Goal: Task Accomplishment & Management: Complete application form

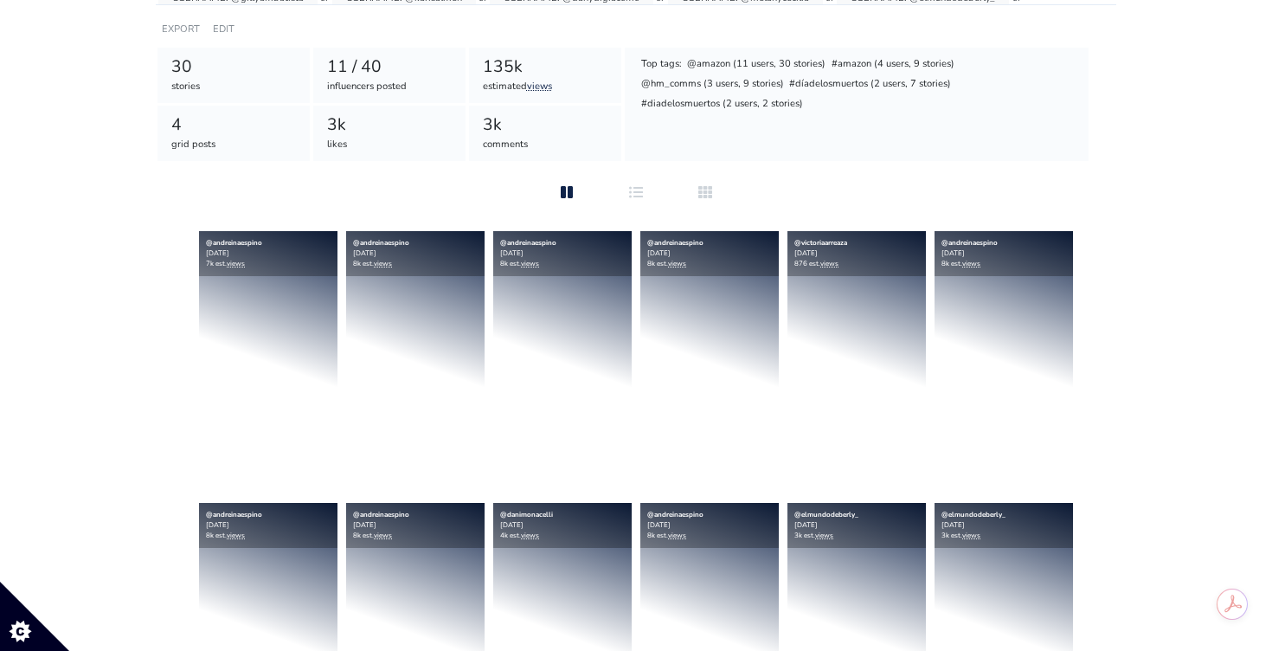
scroll to position [287, 0]
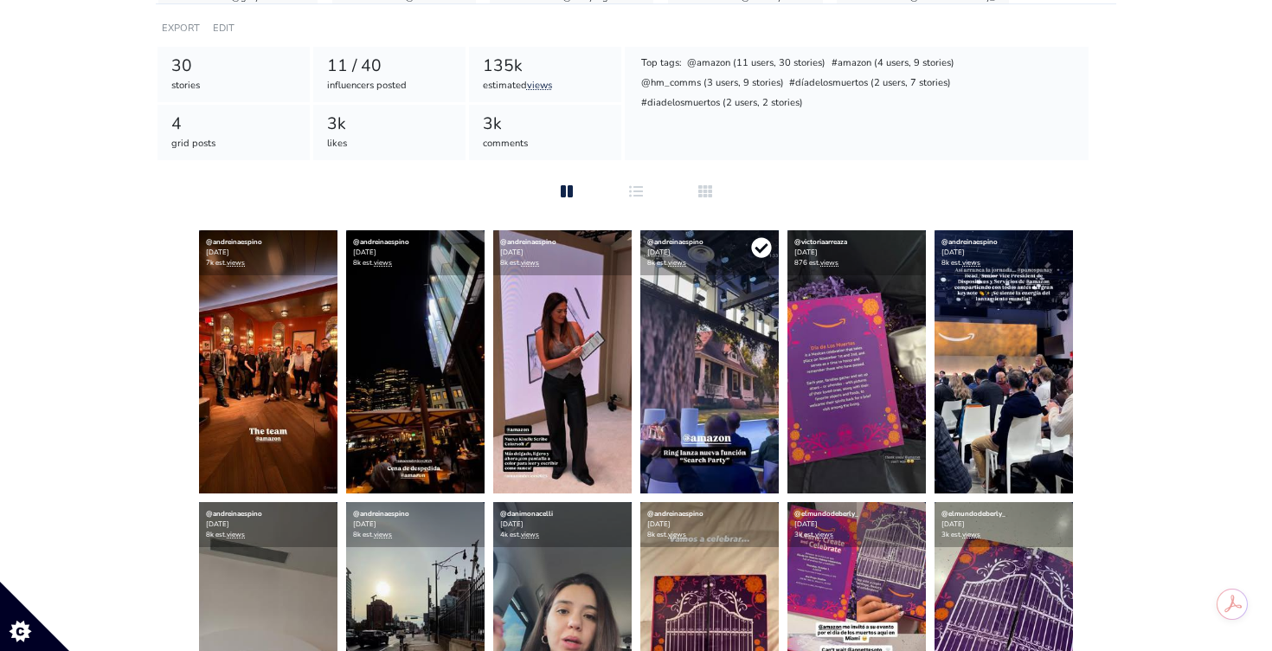
click at [766, 243] on icon at bounding box center [761, 248] width 20 height 20
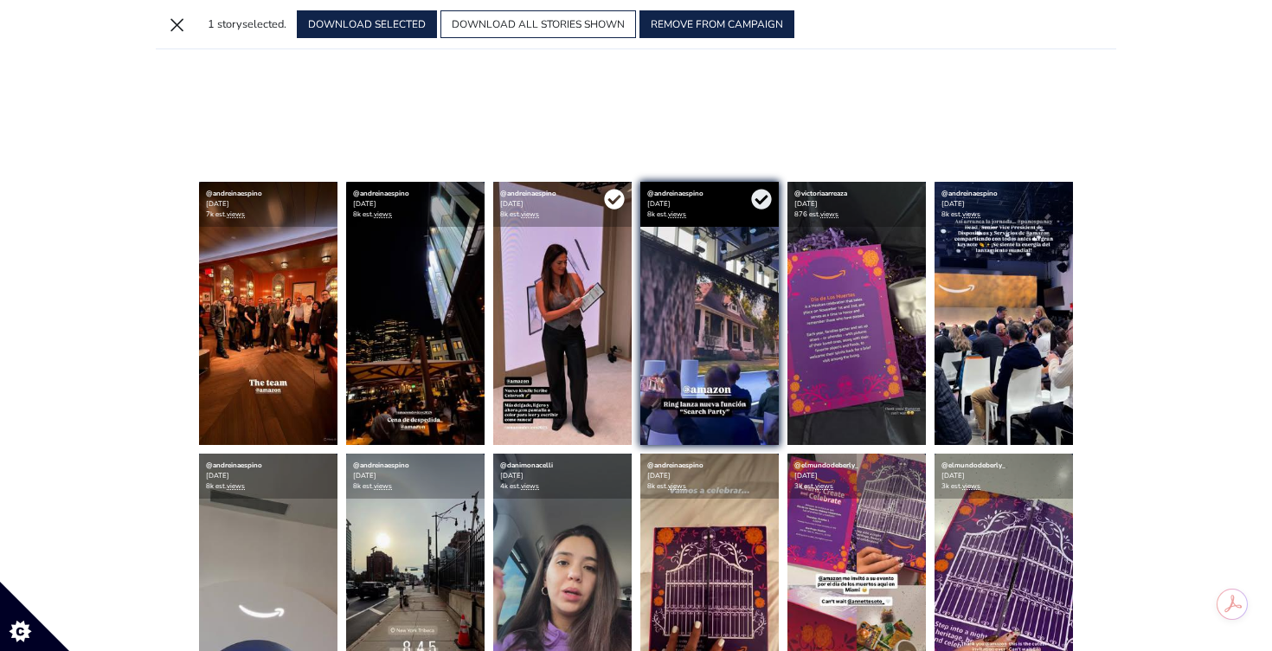
click at [616, 191] on icon at bounding box center [614, 199] width 20 height 20
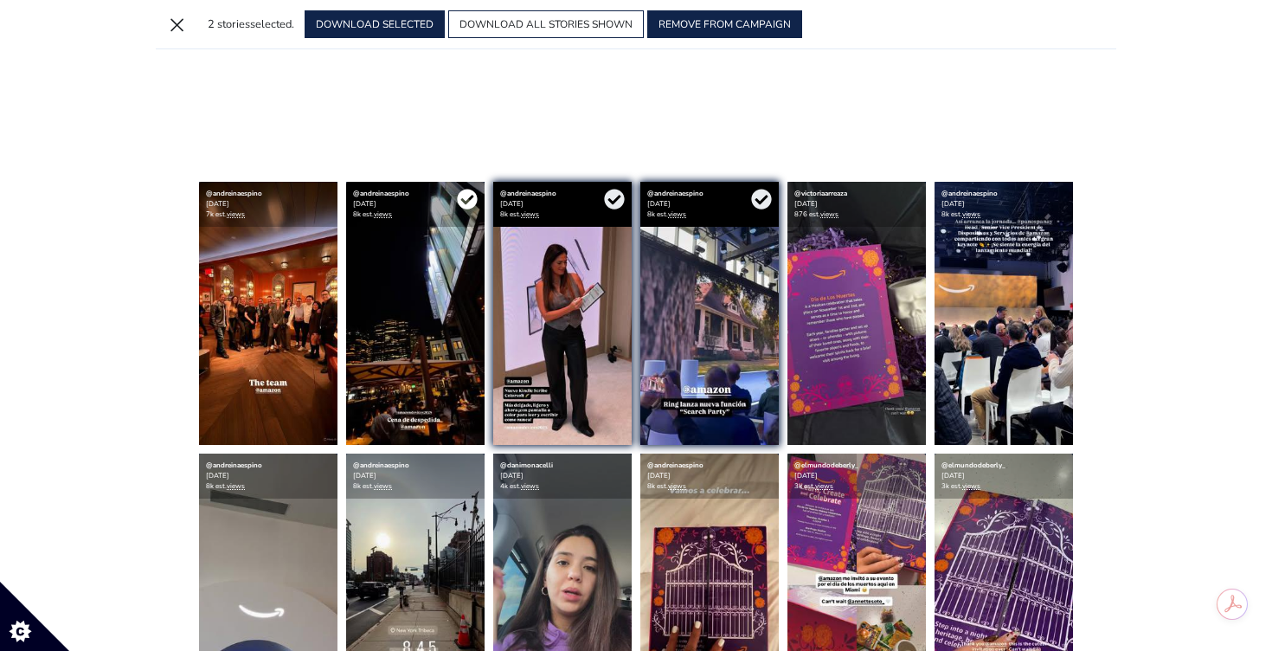
click at [472, 202] on icon at bounding box center [467, 199] width 20 height 20
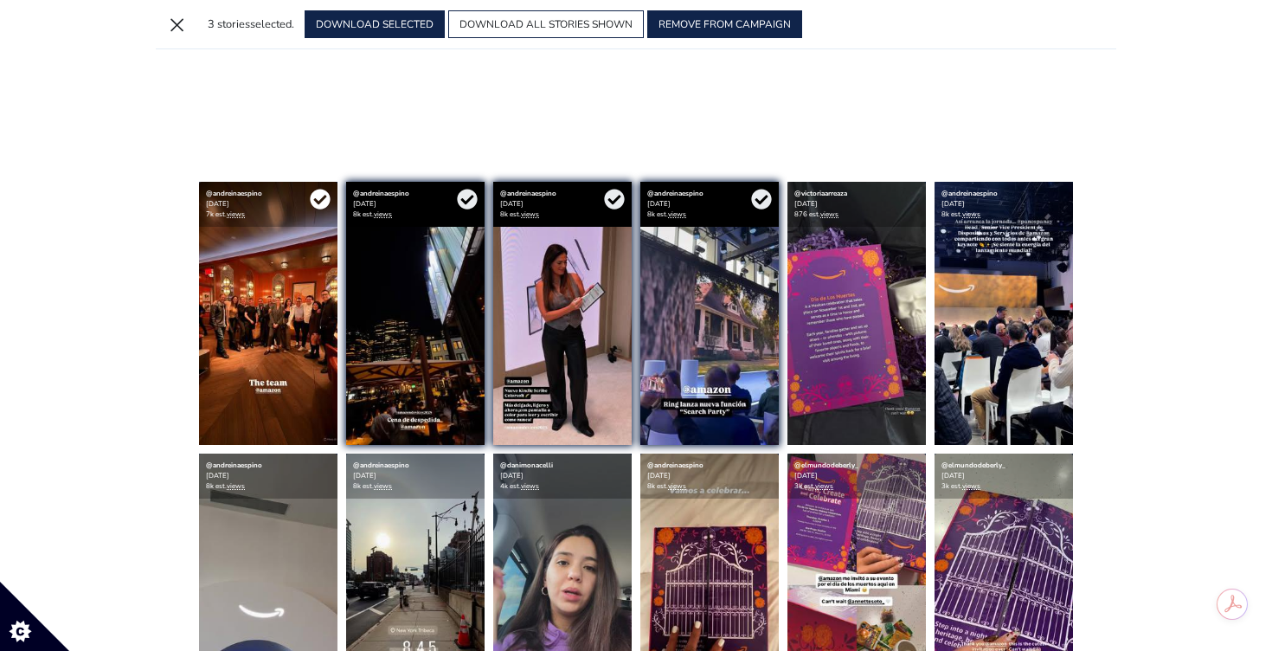
click at [329, 199] on icon at bounding box center [320, 199] width 20 height 20
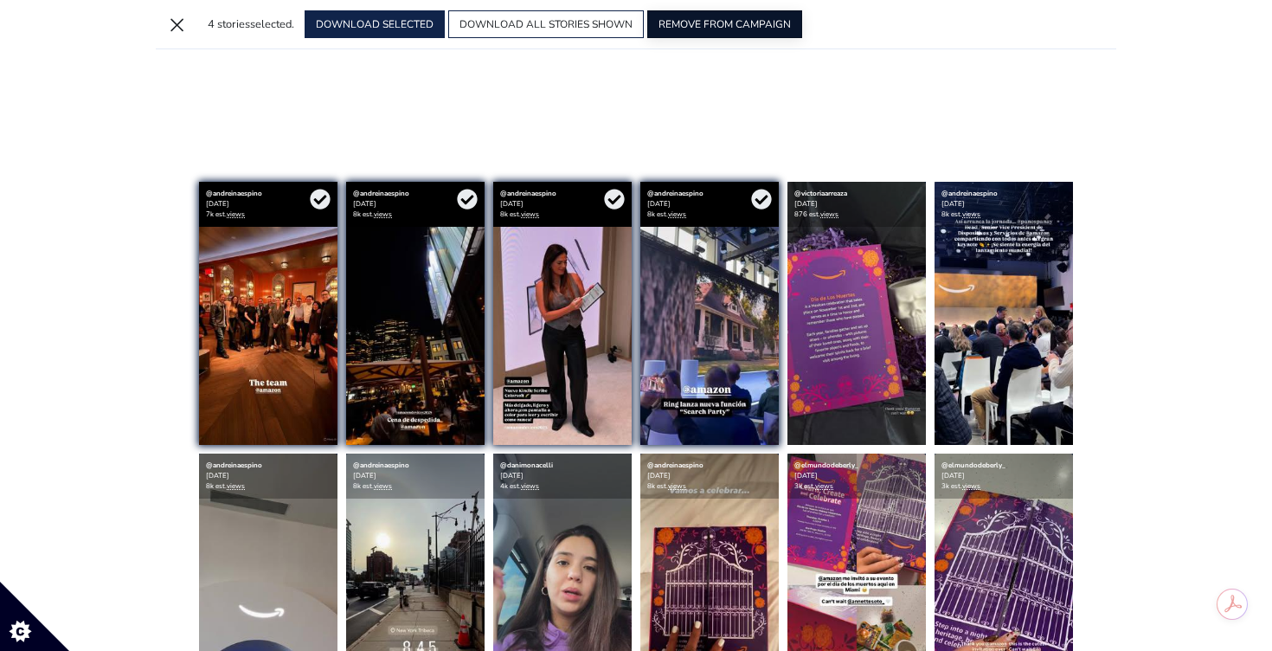
click at [709, 17] on button "REMOVE FROM CAMPAIGN" at bounding box center [724, 24] width 155 height 28
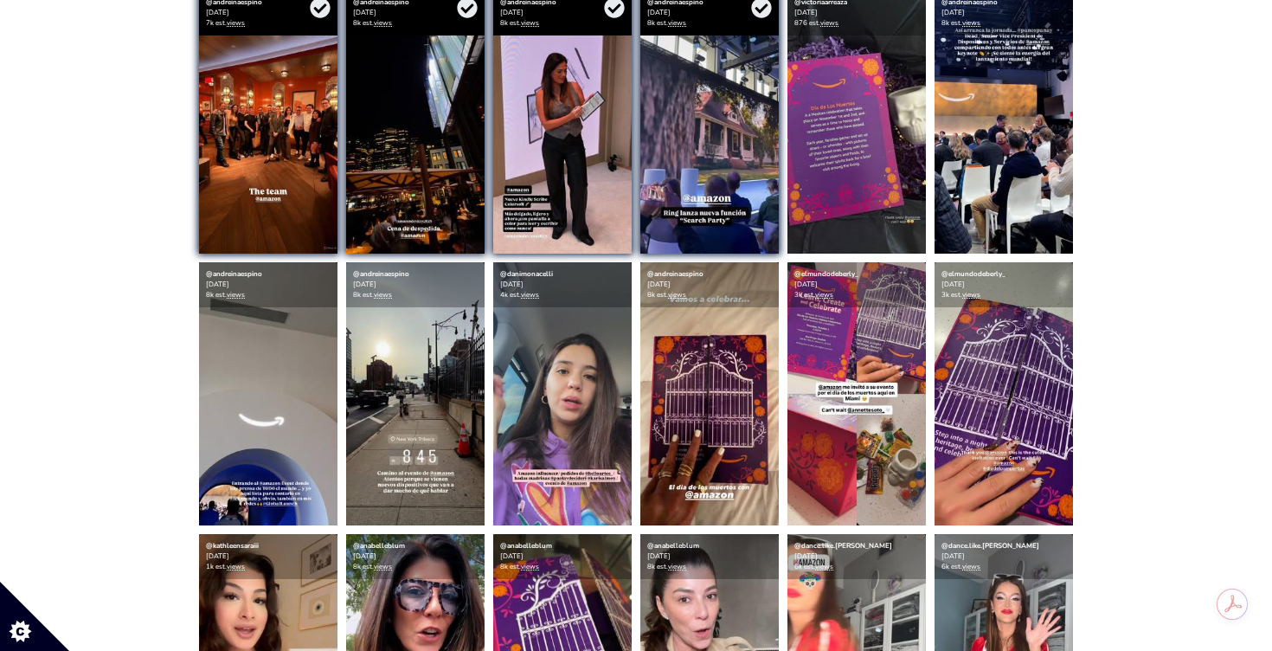
scroll to position [0, 0]
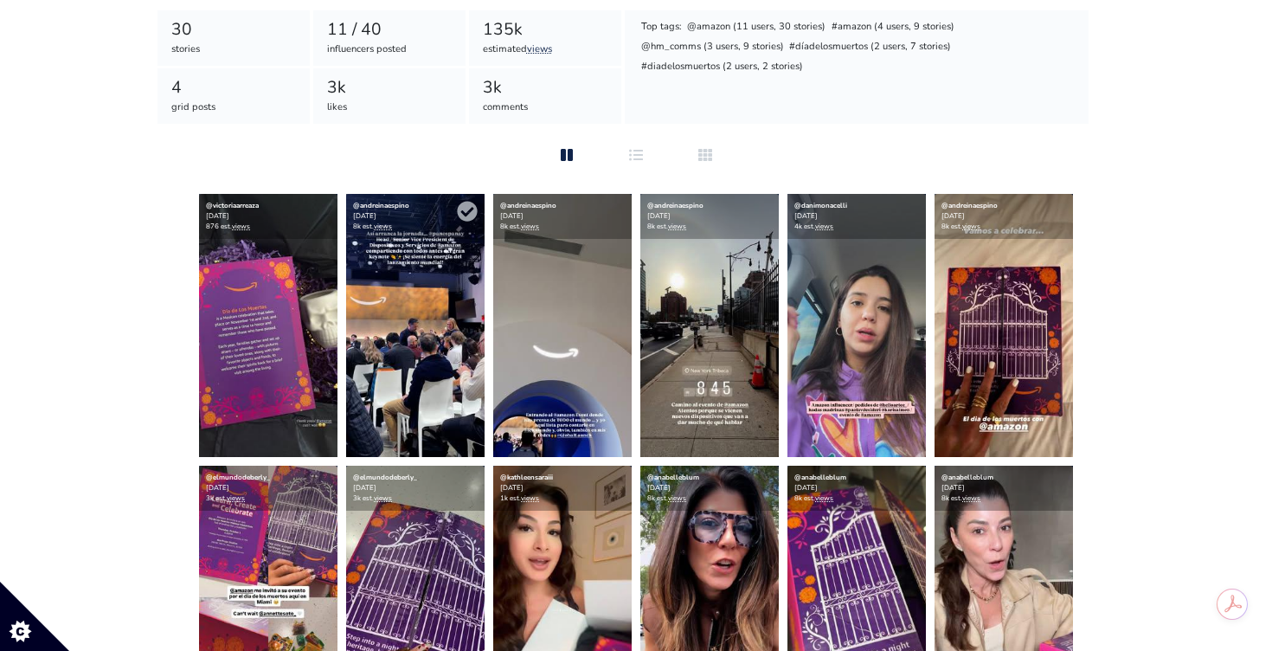
scroll to position [324, 0]
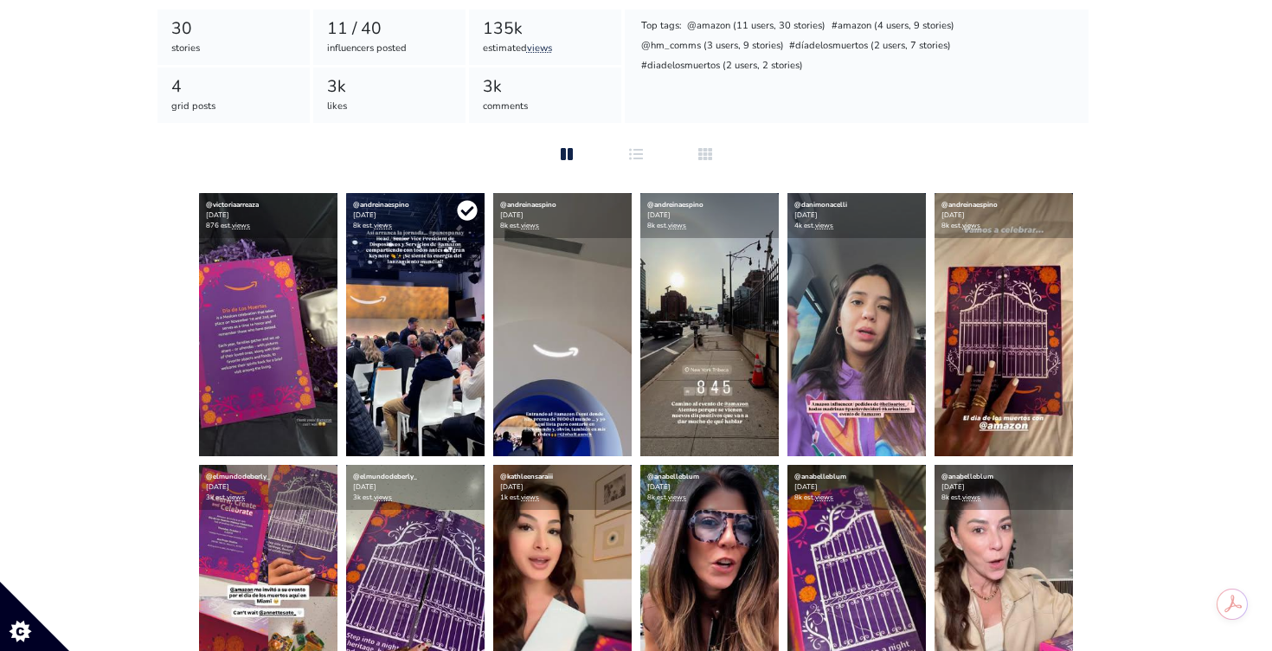
click at [469, 210] on icon at bounding box center [467, 210] width 21 height 21
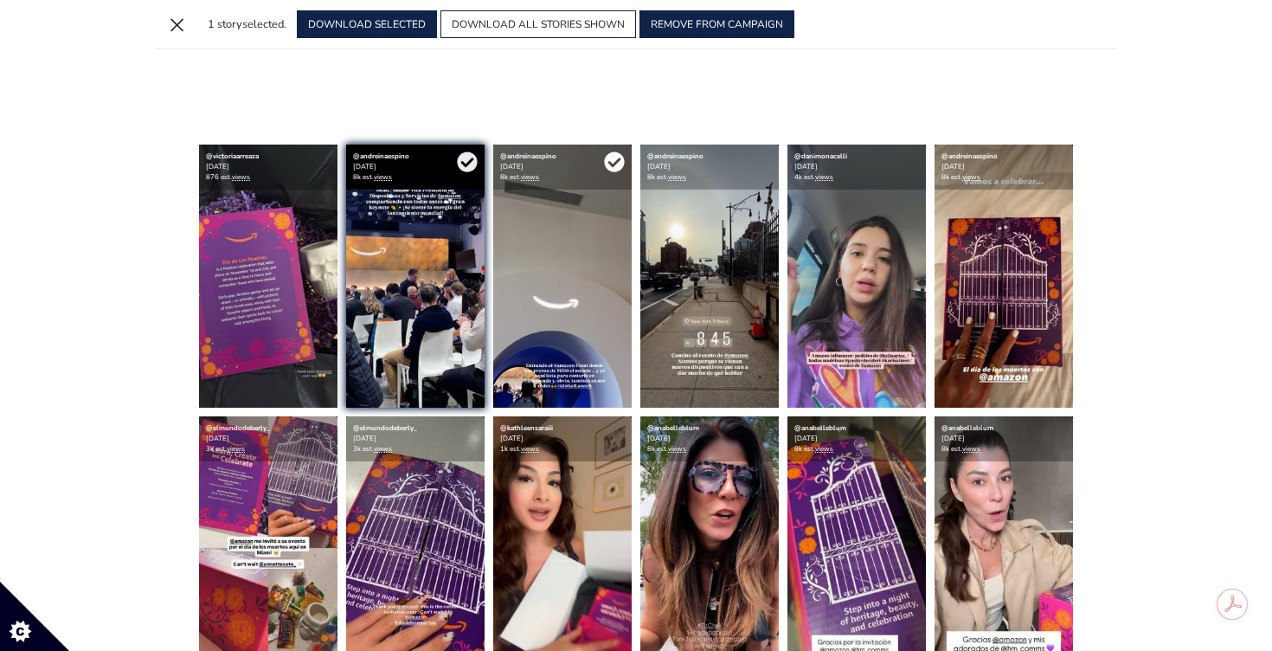
click at [616, 158] on icon at bounding box center [614, 162] width 20 height 20
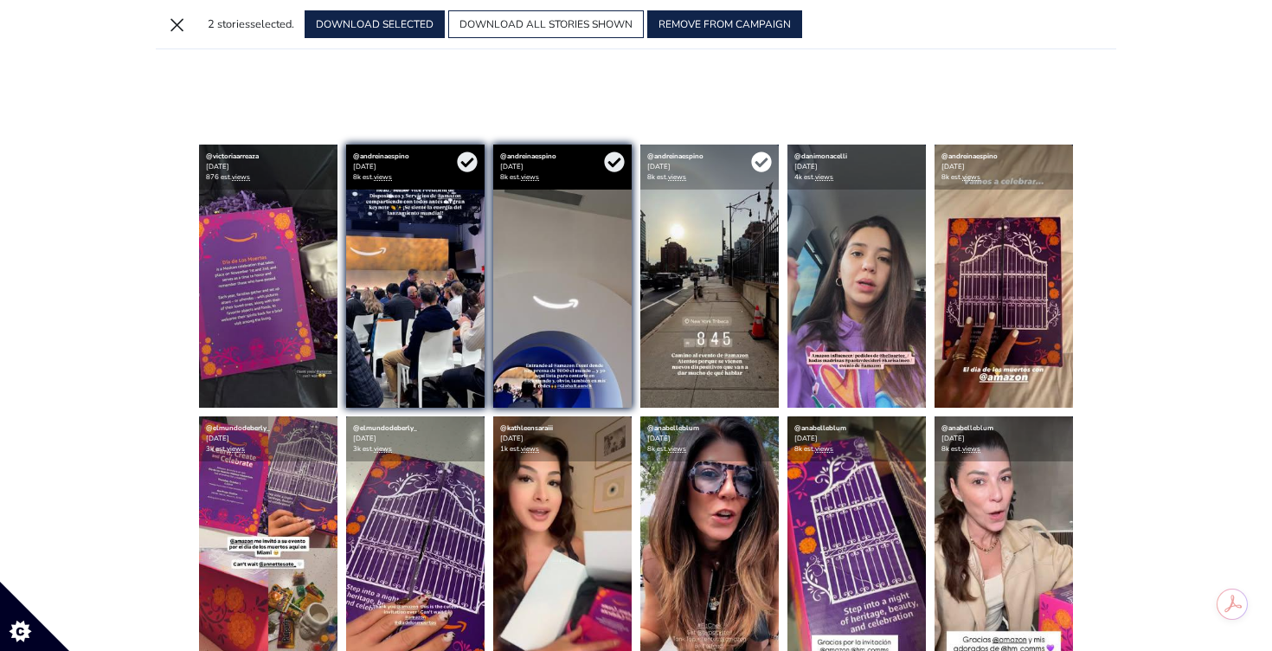
click at [763, 164] on icon at bounding box center [761, 161] width 21 height 21
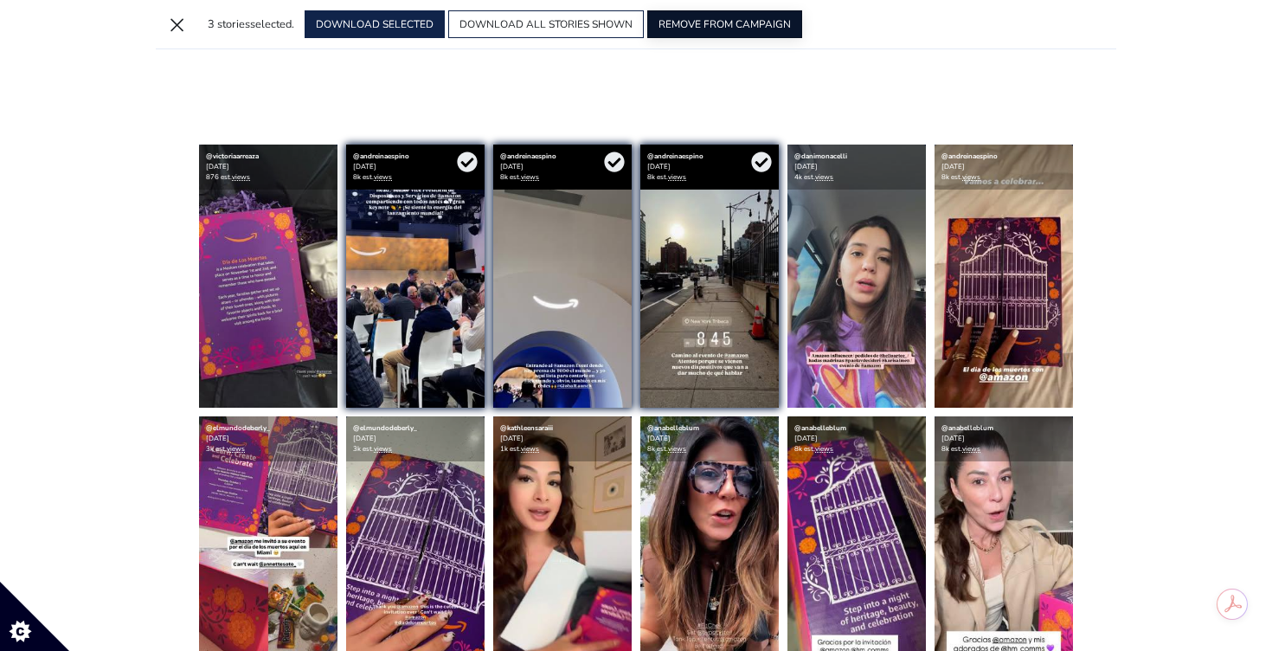
click at [743, 21] on button "REMOVE FROM CAMPAIGN" at bounding box center [724, 24] width 155 height 28
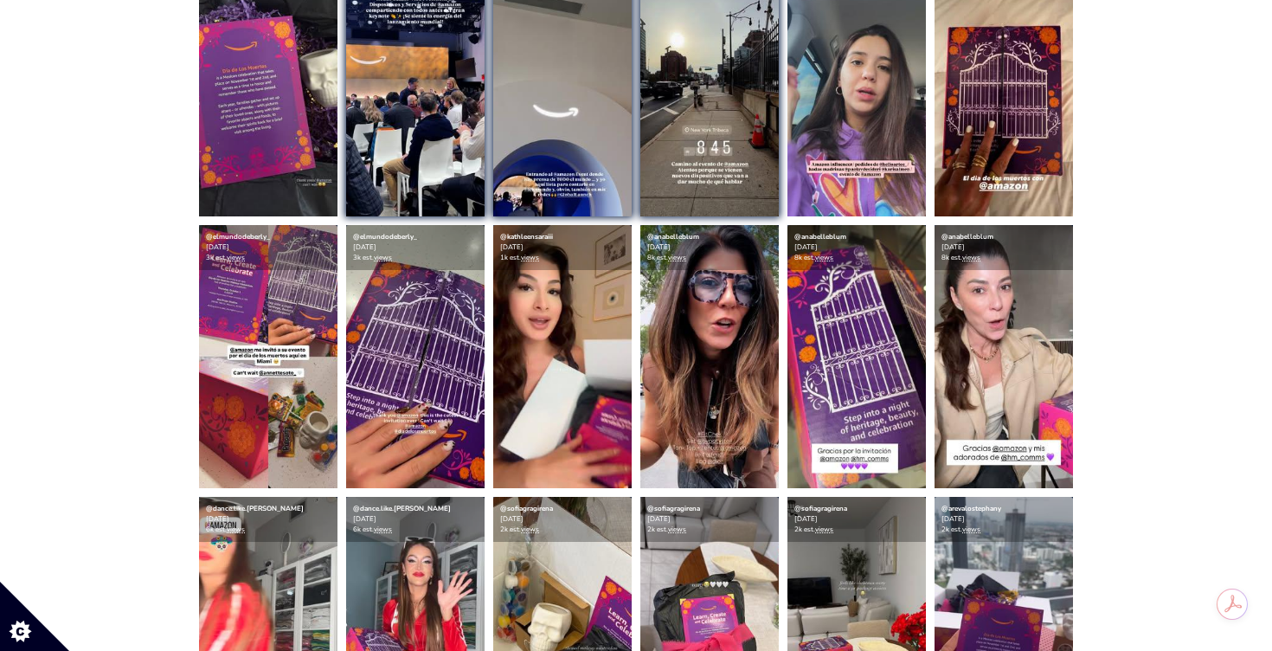
scroll to position [0, 0]
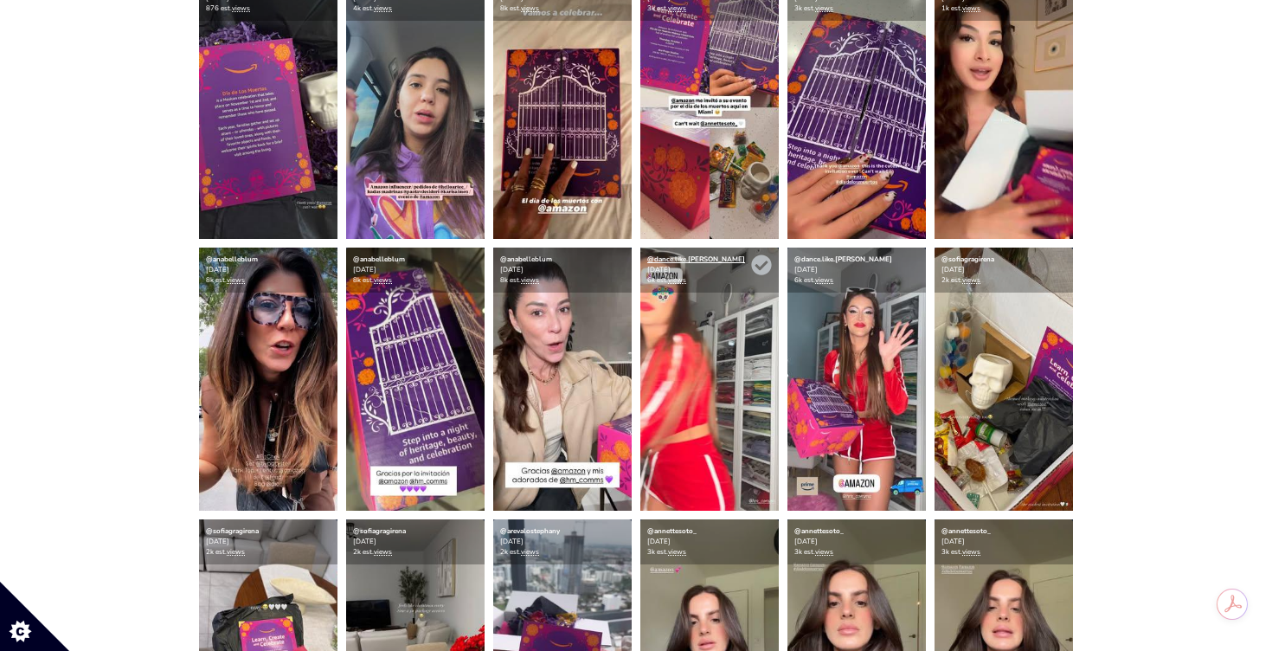
scroll to position [541, 0]
click at [260, 468] on img at bounding box center [268, 379] width 138 height 263
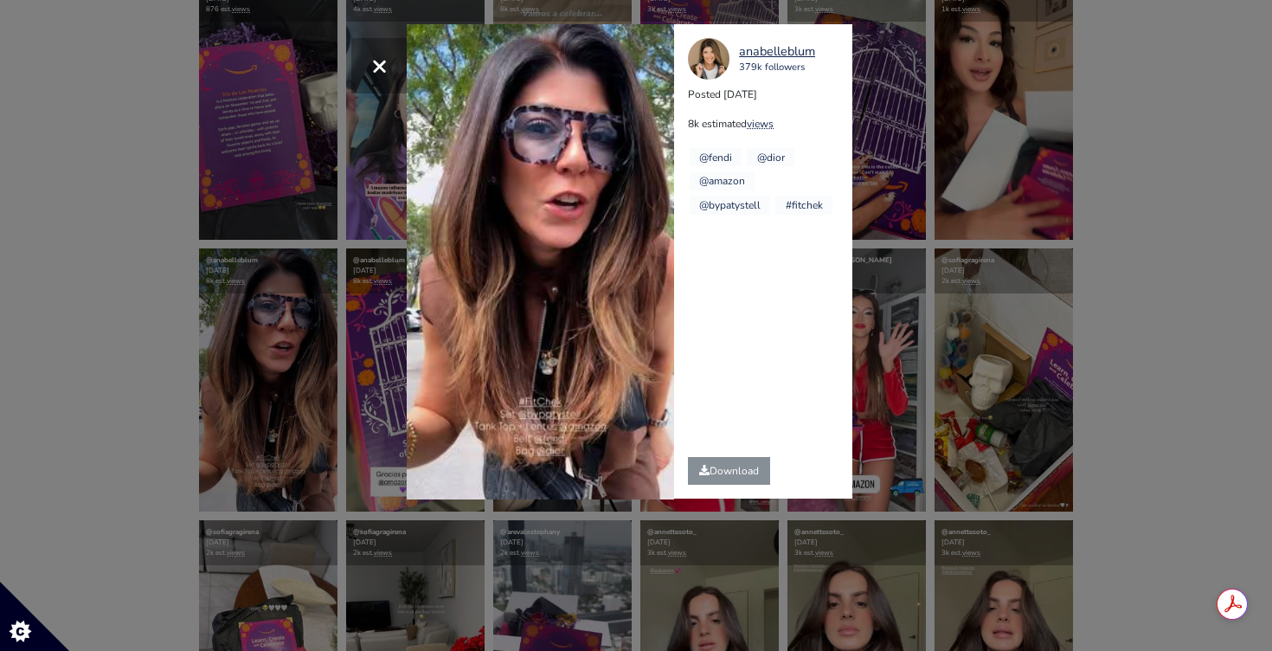
click at [129, 433] on div "× Your browser does not support HTML5 video. anabelleblum 379k followers Posted…" at bounding box center [636, 325] width 1272 height 651
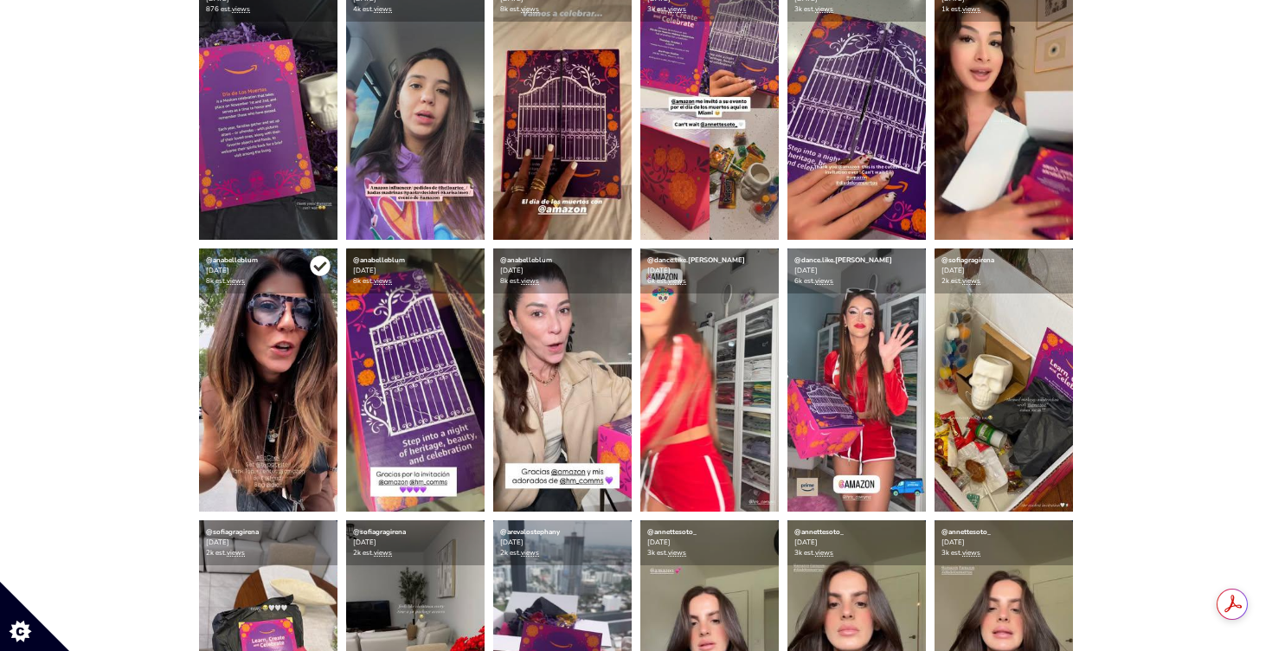
click at [324, 270] on icon at bounding box center [320, 266] width 20 height 20
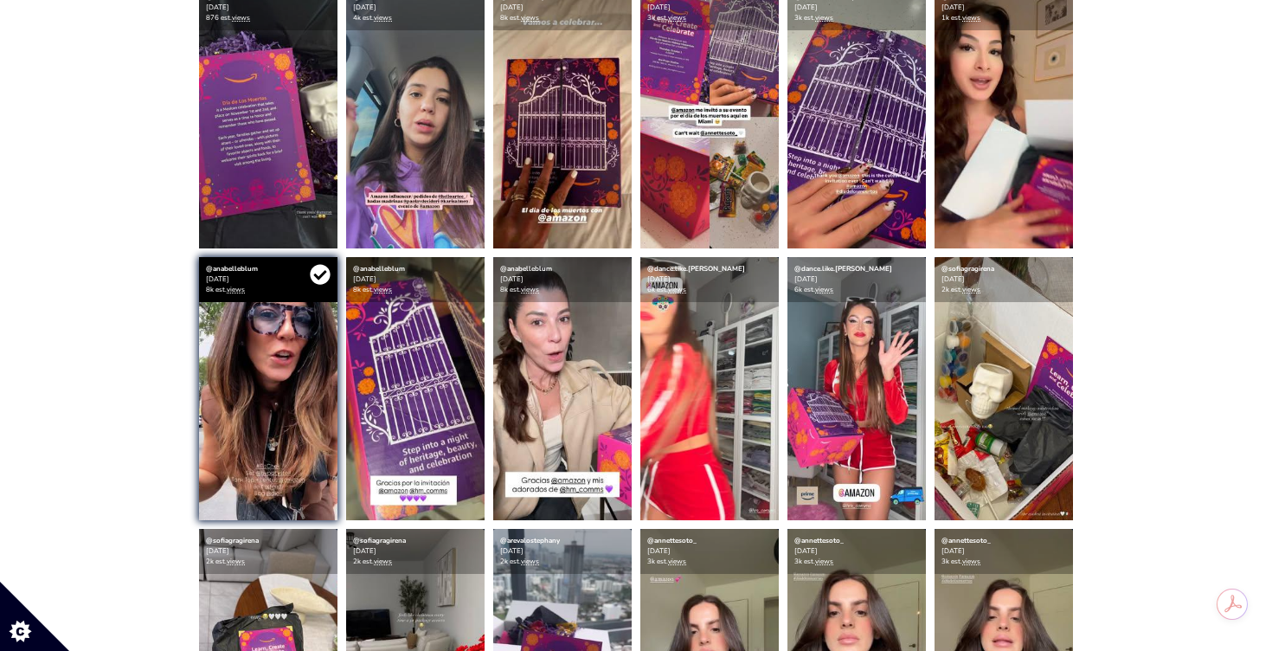
scroll to position [0, 0]
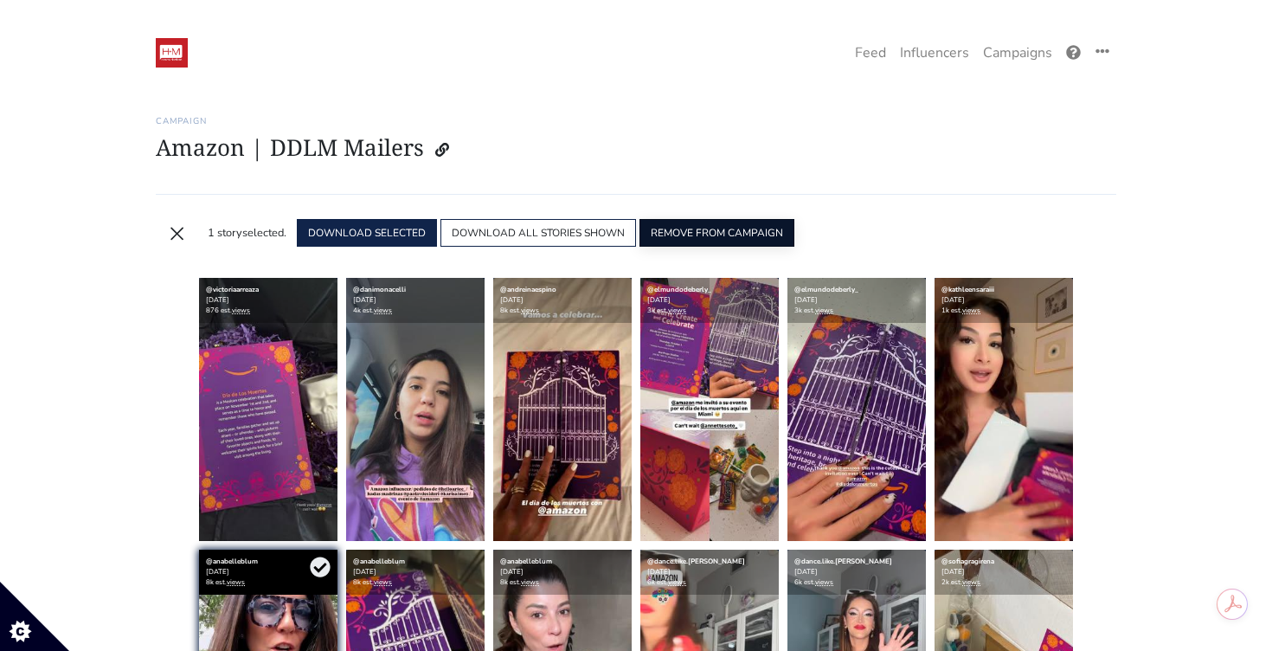
click at [725, 227] on button "REMOVE FROM CAMPAIGN" at bounding box center [716, 233] width 155 height 28
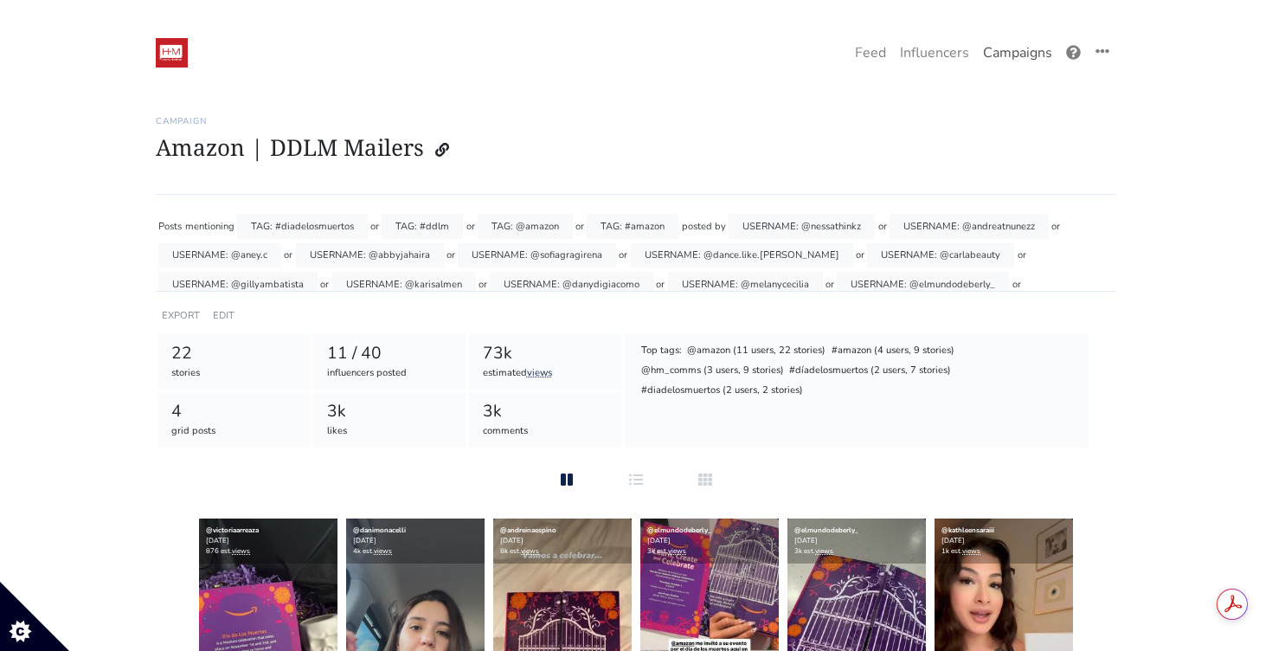
click at [1022, 62] on link "Campaigns" at bounding box center [1017, 52] width 83 height 35
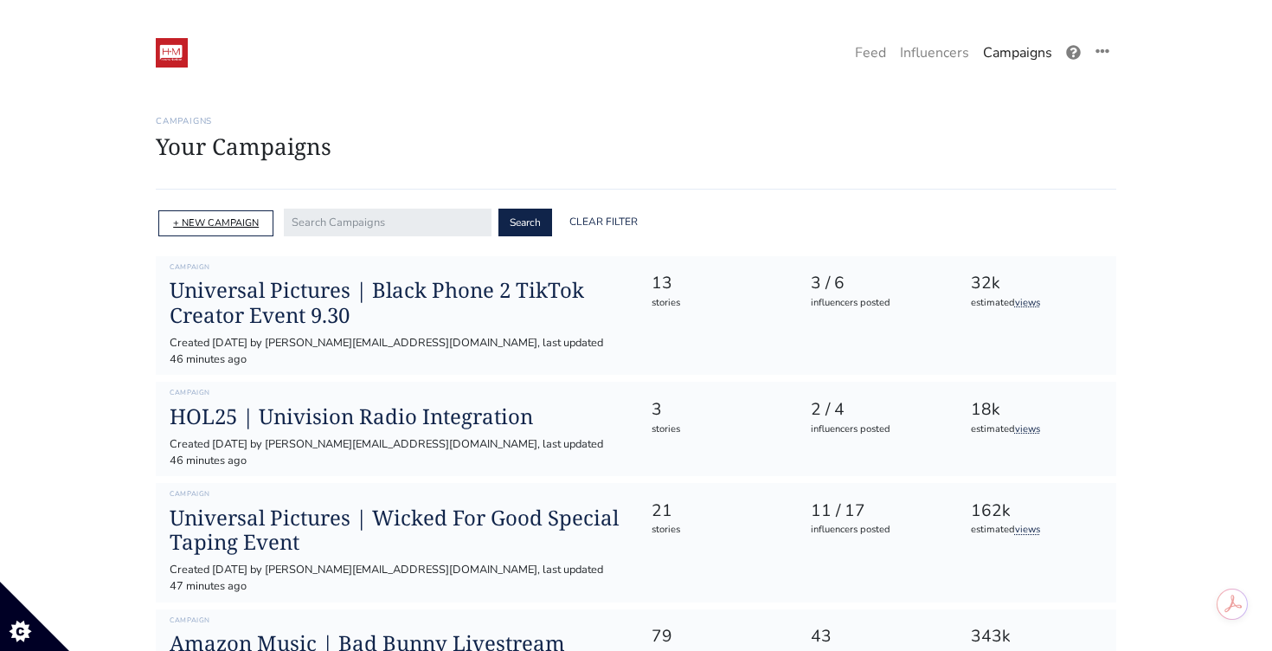
click at [246, 224] on link "+ NEW CAMPAIGN" at bounding box center [216, 222] width 86 height 13
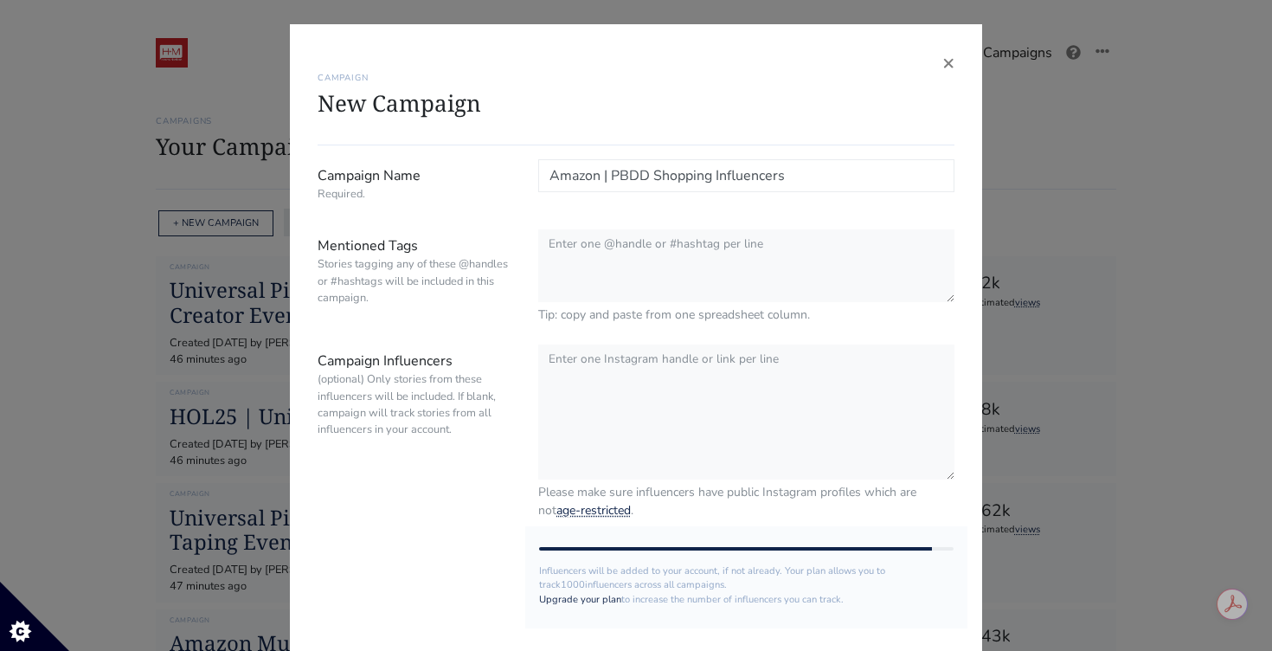
type input "Amazon | PBDD Shopping Influencers"
click at [632, 277] on textarea "Mentioned Tags Stories tagging any of these @handles or #hashtags will be inclu…" at bounding box center [746, 266] width 416 height 74
paste textarea "#PrimeBigDealDays #AmazonFinds #HolidaySavings"
type textarea "#PrimeBigDealDays #AmazonFinds #HolidaySavings @amazon @hm_comms"
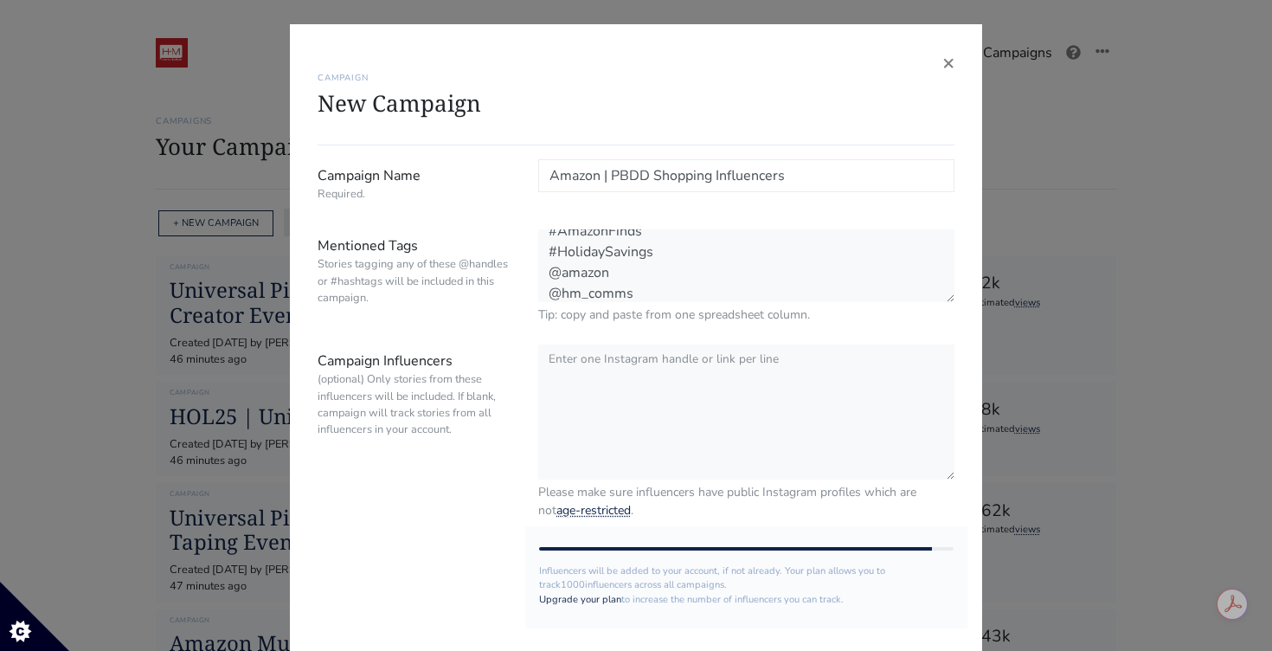
scroll to position [34, 0]
drag, startPoint x: 655, startPoint y: 176, endPoint x: 808, endPoint y: 175, distance: 153.1
click at [808, 176] on input "Amazon | PBDD Shopping Influencers" at bounding box center [746, 175] width 416 height 33
click at [781, 181] on input "Amazon | PBDD Shopping Influencers" at bounding box center [746, 175] width 416 height 33
drag, startPoint x: 813, startPoint y: 178, endPoint x: 656, endPoint y: 174, distance: 157.5
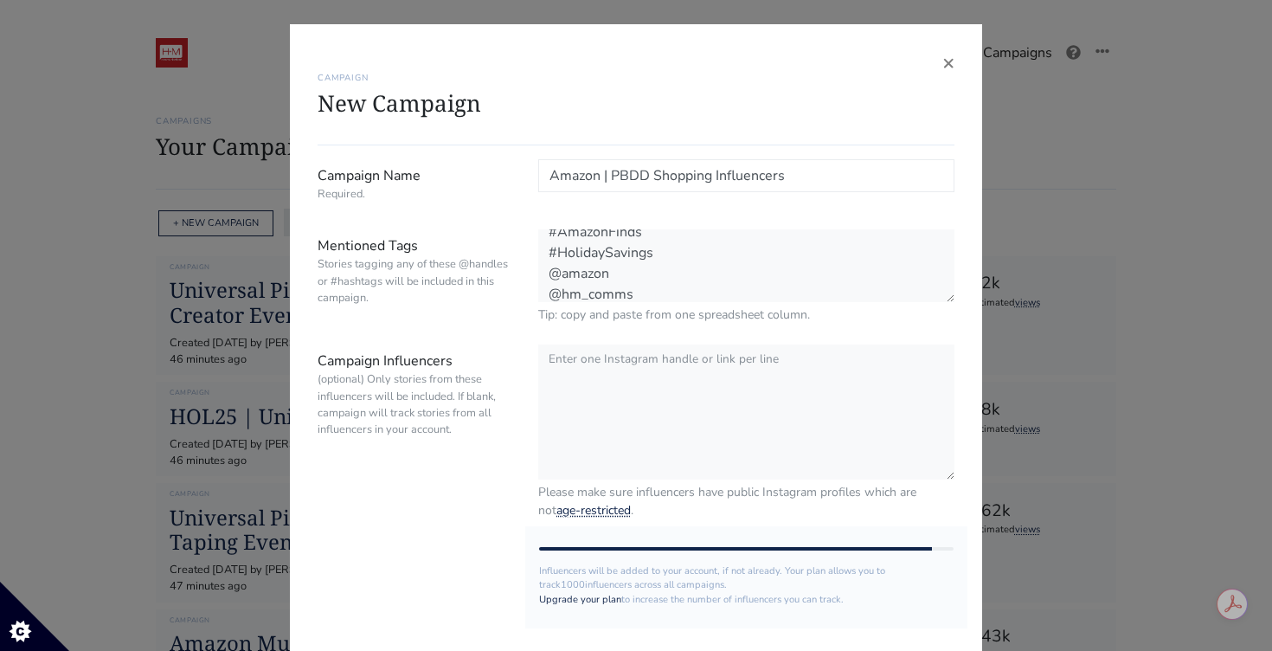
click at [656, 174] on input "Amazon | PBDD Shopping Influencers" at bounding box center [746, 175] width 416 height 33
type input "Amazon | PBDD Influencer Deals"
click at [606, 387] on textarea "Campaign Influencers (optional) Only stories from these influencers will be inc…" at bounding box center [746, 412] width 416 height 137
paste textarea "@andreinaespino"
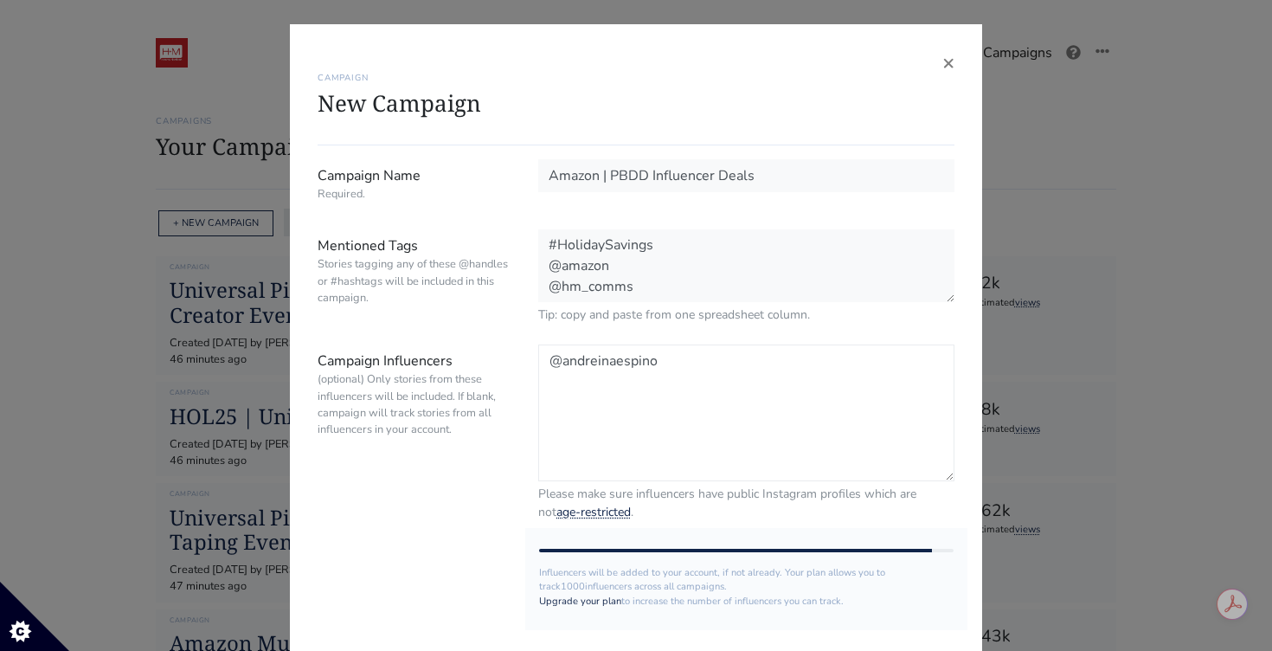
paste textarea "@anabelleblum"
paste textarea "@maryandpalettes"
click at [652, 379] on textarea "@andreinaespino @anabelleblum @maryandpalettes" at bounding box center [746, 412] width 416 height 137
paste textarea "@momandpalettes"
paste textarea "@jeannettekaplun"
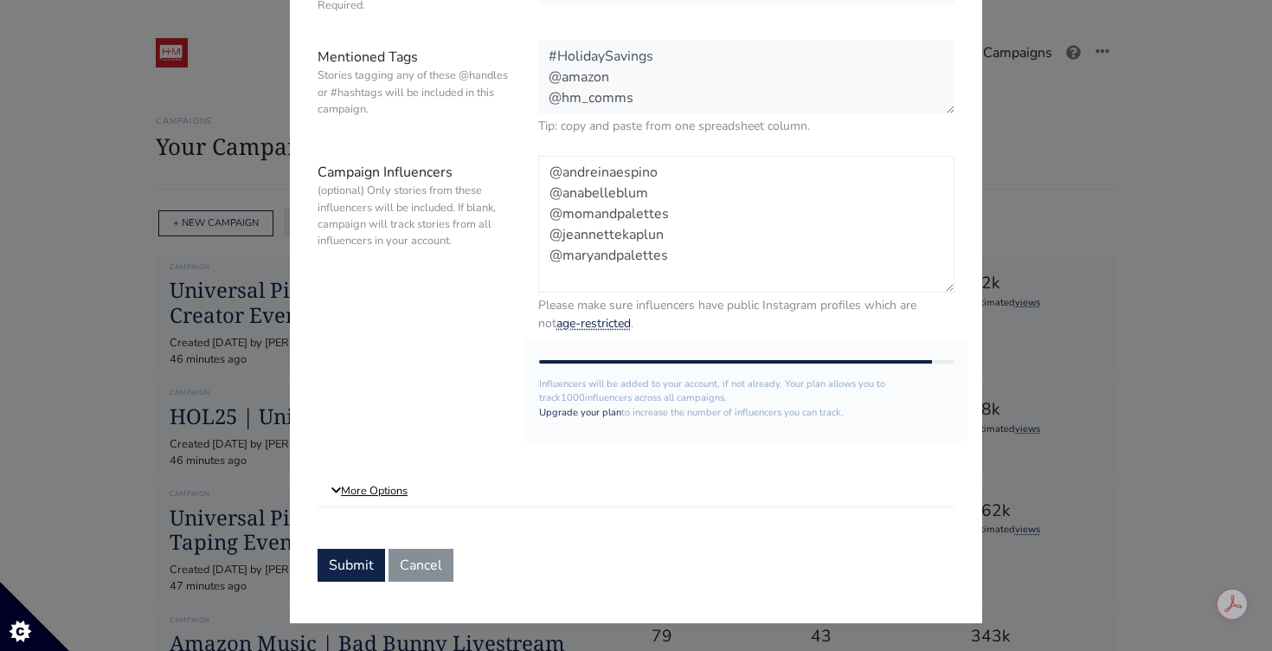
type textarea "@andreinaespino @anabelleblum @momandpalettes @jeannettekaplun @maryandpalettes"
click at [378, 498] on link "More Options" at bounding box center [635, 491] width 637 height 31
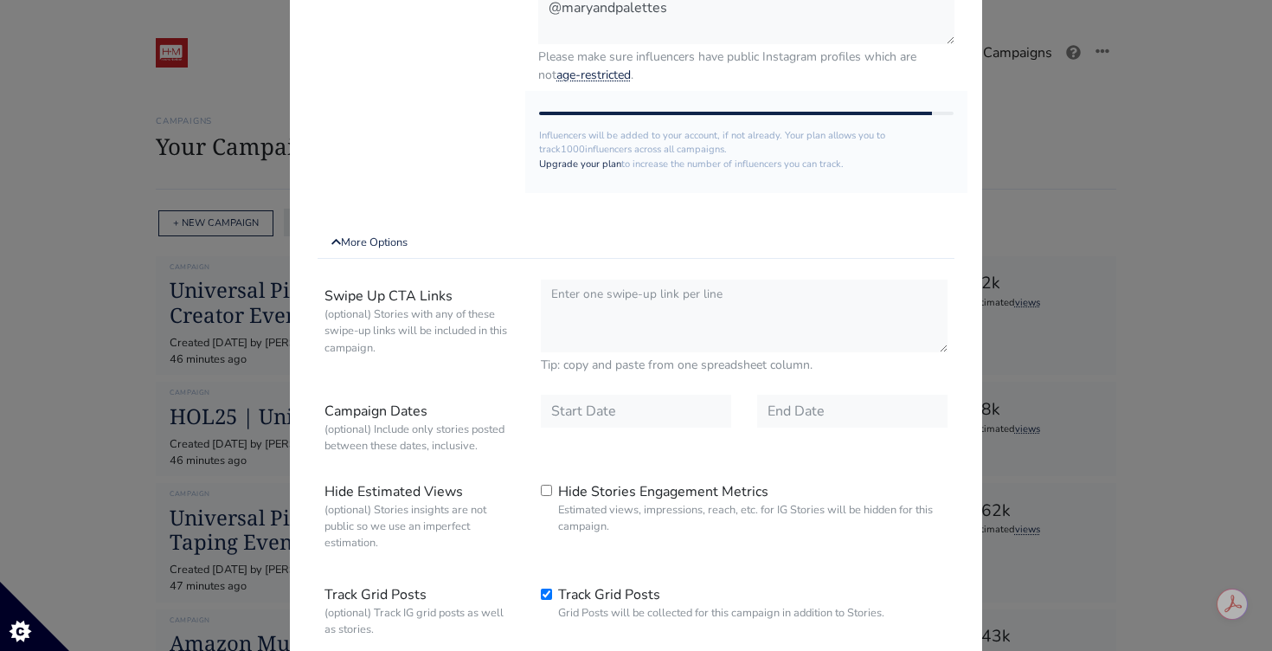
scroll to position [489, 0]
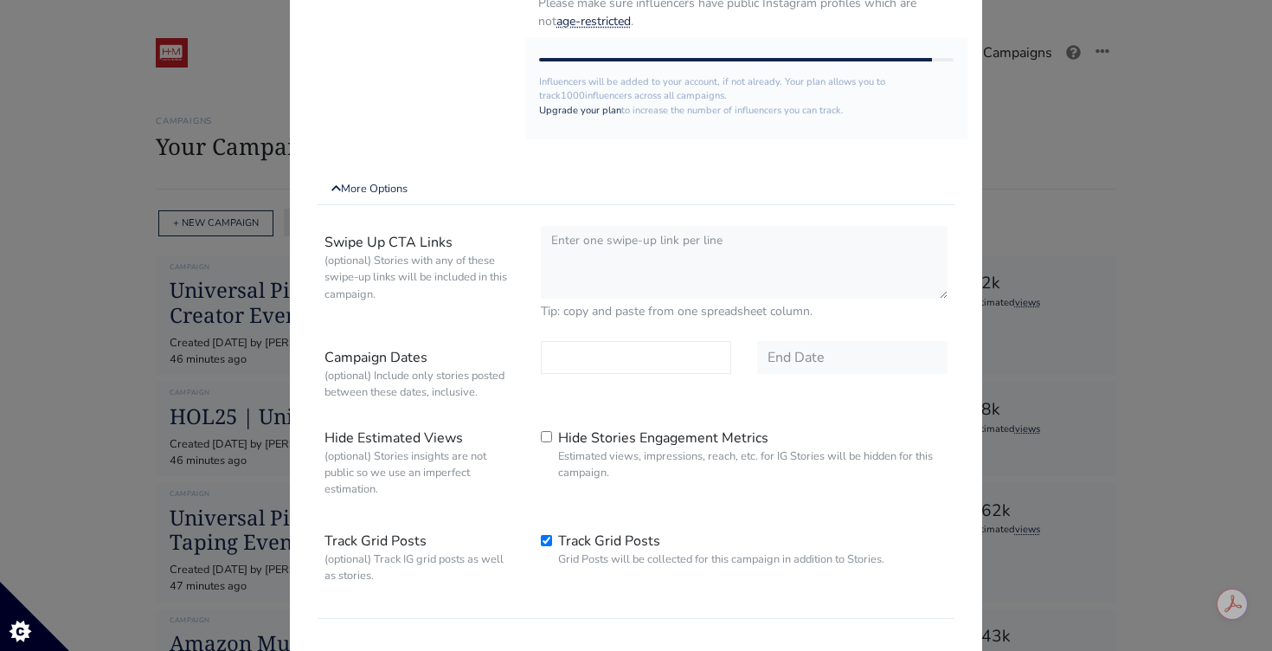
click at [640, 370] on input "text" at bounding box center [636, 357] width 190 height 33
click at [562, 146] on icon at bounding box center [559, 142] width 28 height 28
click at [621, 309] on span "30" at bounding box center [619, 313] width 14 height 18
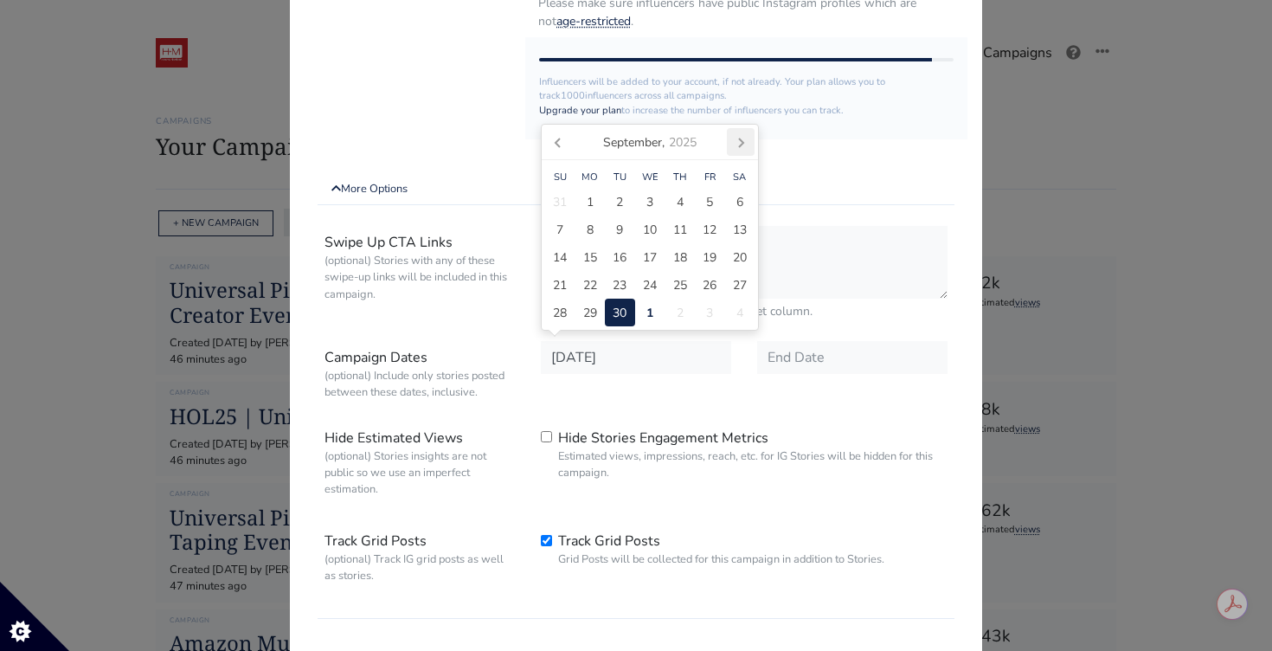
click at [739, 142] on icon at bounding box center [741, 142] width 28 height 28
click at [672, 228] on div "9" at bounding box center [679, 229] width 30 height 28
click at [558, 154] on icon at bounding box center [559, 142] width 28 height 28
click at [625, 305] on span "30" at bounding box center [619, 313] width 14 height 18
type input "2025-09-30"
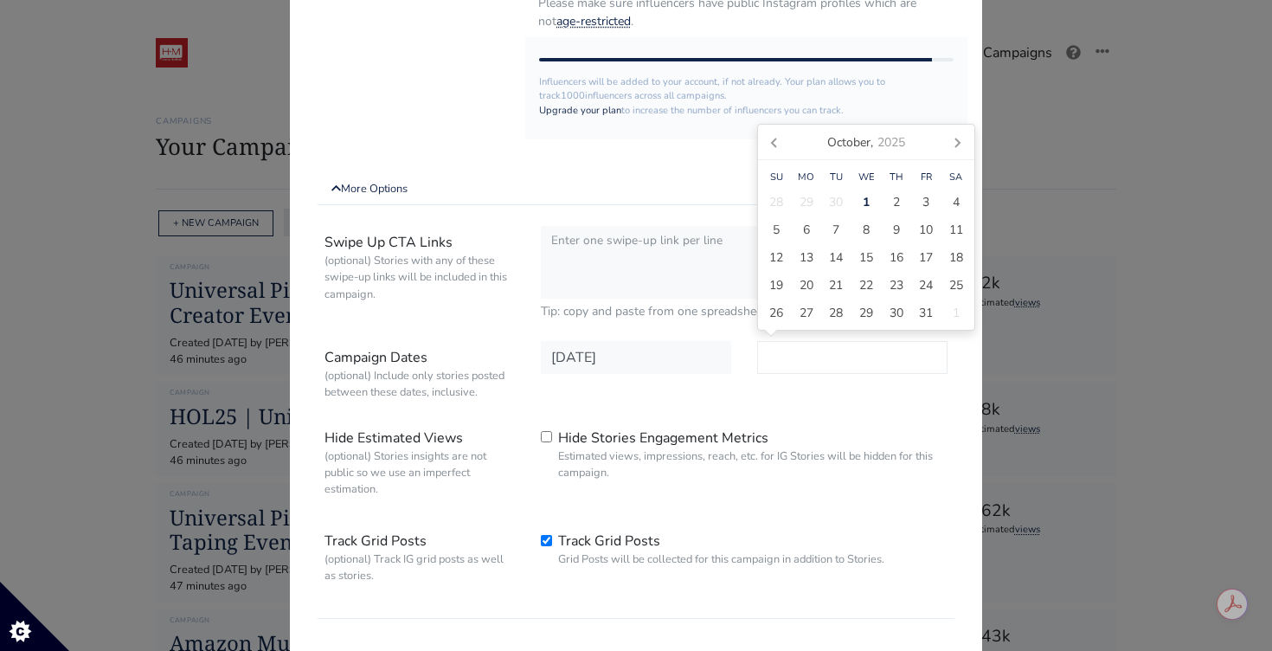
click at [866, 361] on input "text" at bounding box center [852, 357] width 190 height 33
click at [891, 228] on div "9" at bounding box center [896, 229] width 30 height 28
type input "2025-10-09"
click at [721, 331] on div "Swipe Up CTA Links (optional) Stories with any of these swipe-up links will be …" at bounding box center [635, 419] width 637 height 400
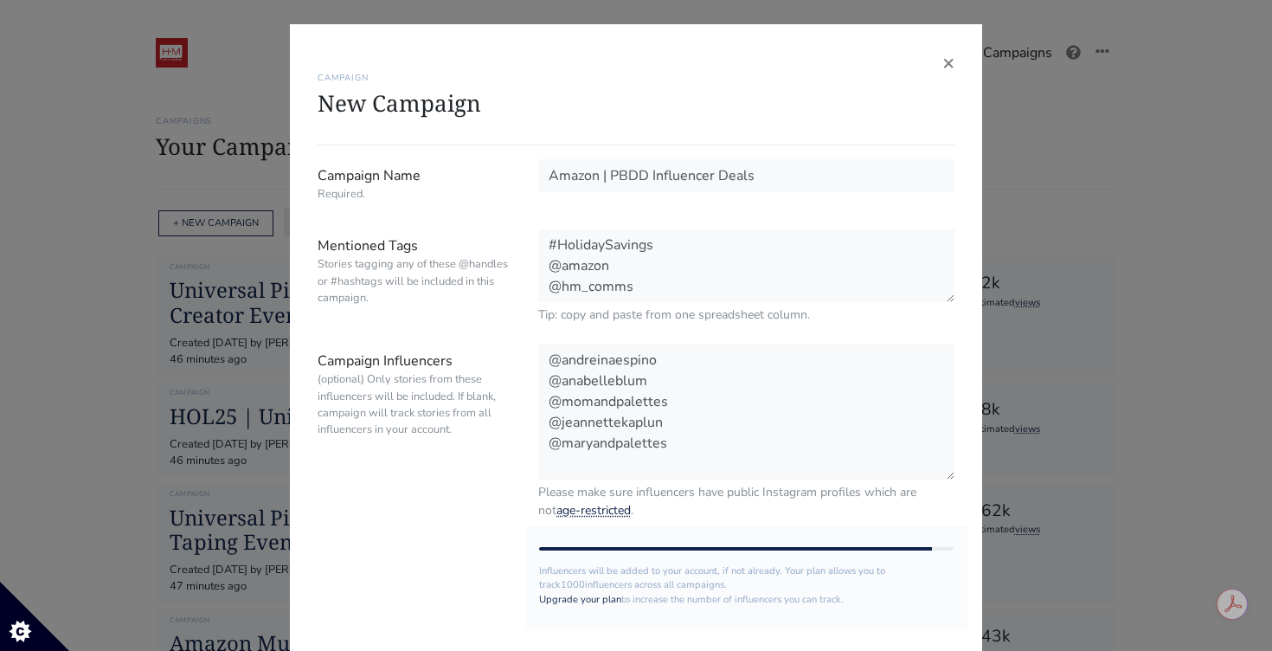
scroll to position [0, 0]
click at [677, 248] on textarea "#PrimeBigDealDays #AmazonFinds #HolidaySavings @amazon @hm_comms" at bounding box center [746, 266] width 416 height 74
click at [711, 253] on textarea "#PrimeBigDealDays #PBDD #AmazonFinds #HolidaySavings @amazon @hm_comms" at bounding box center [746, 266] width 416 height 74
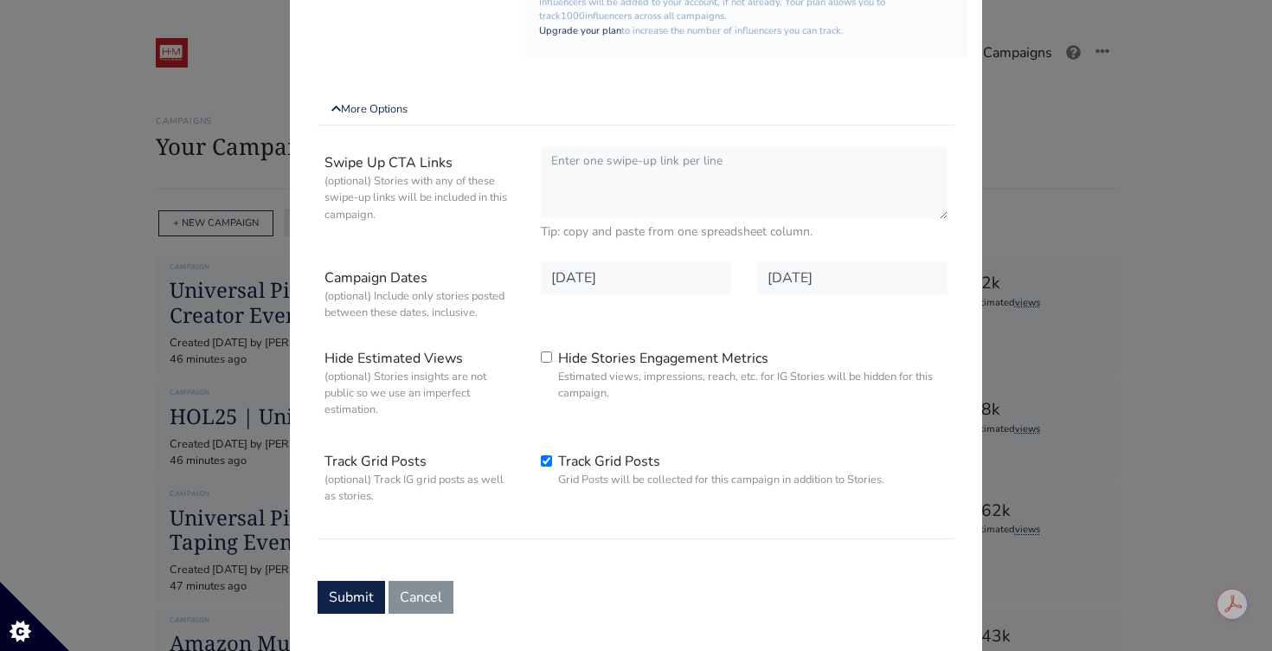
scroll to position [602, 0]
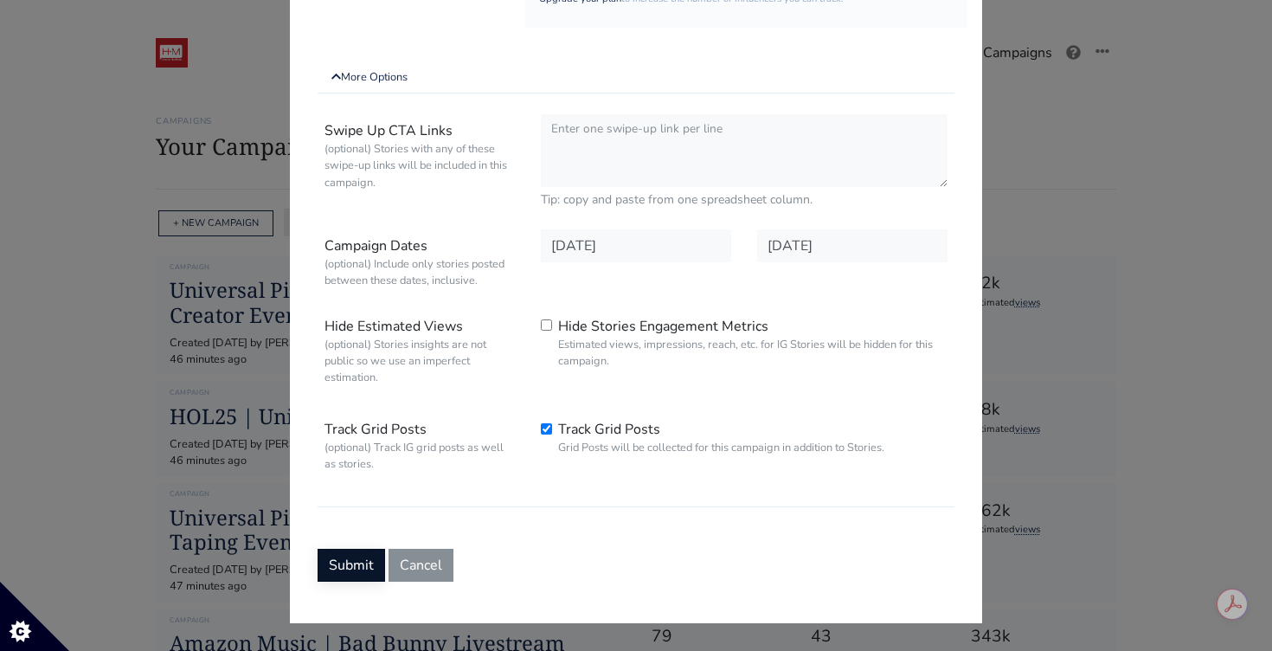
type textarea "#PrimeBigDealDays #PBDD #AmazonFinds #HolidaySavings #Amazon @amazon @hm_comms"
click at [338, 571] on button "Submit" at bounding box center [350, 564] width 67 height 33
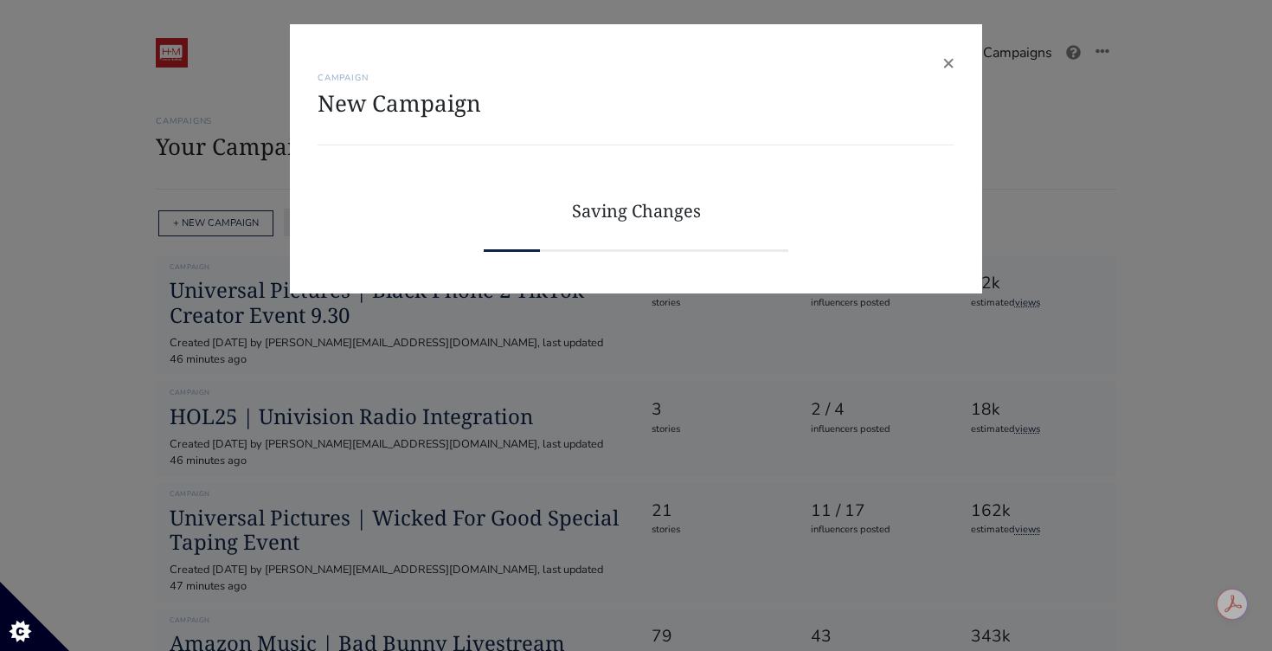
scroll to position [0, 0]
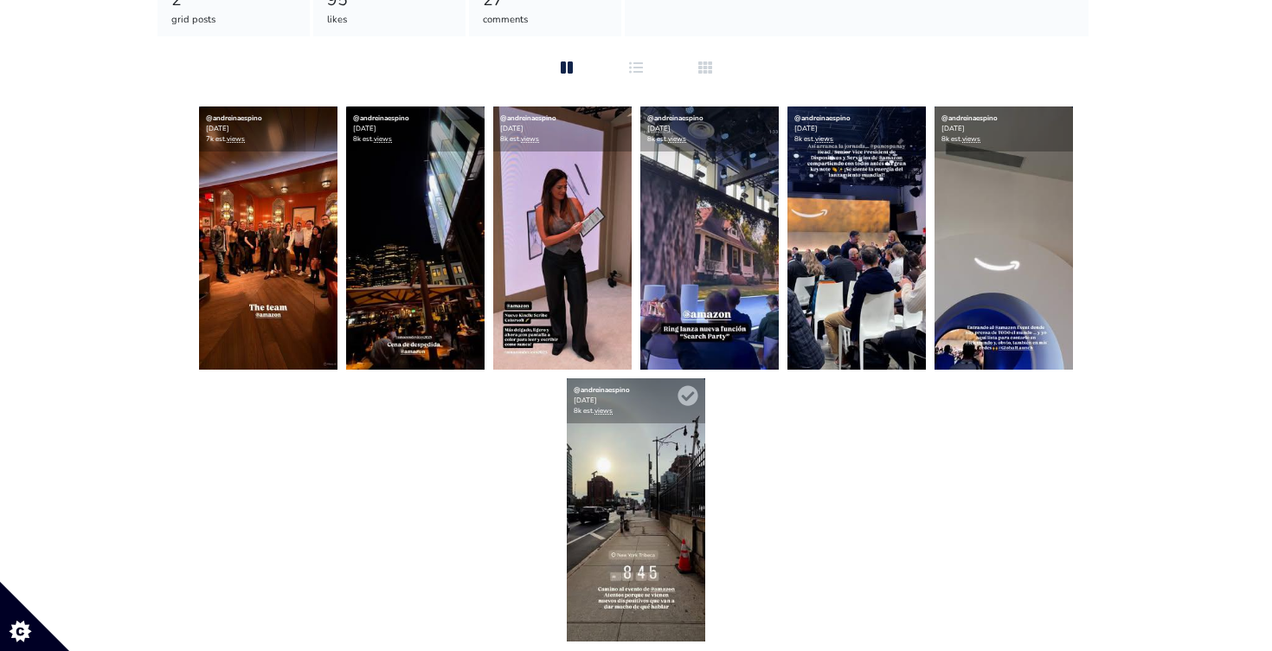
scroll to position [390, 0]
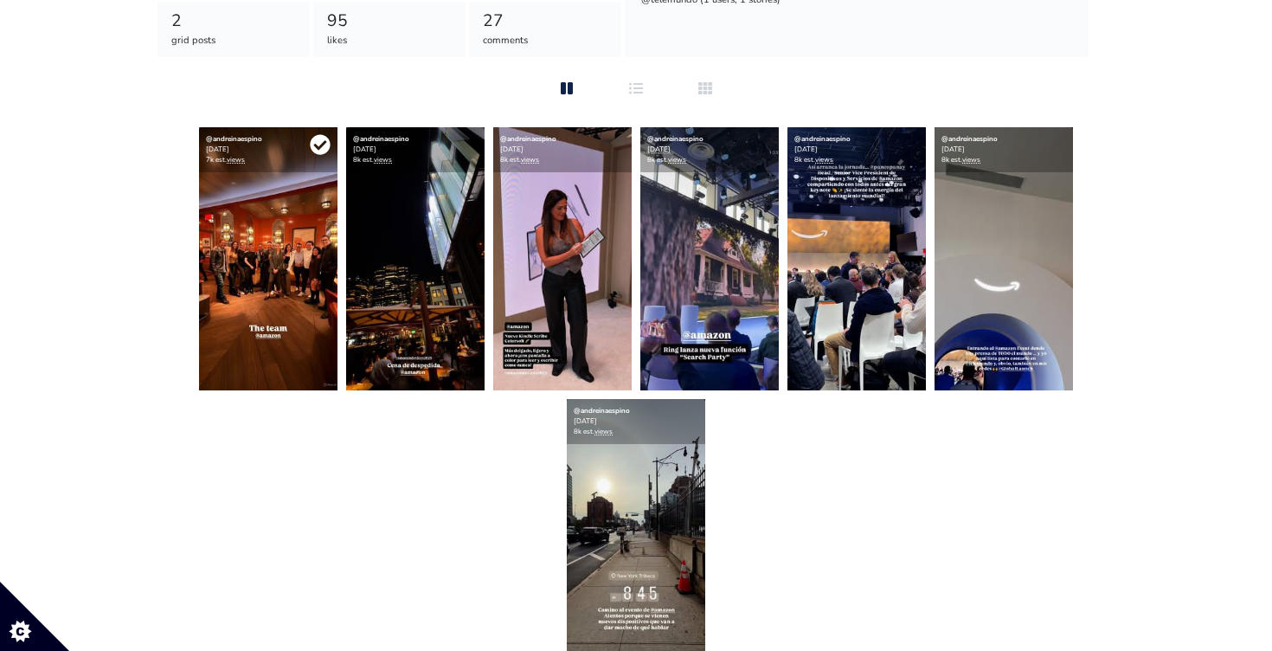
click at [322, 144] on icon at bounding box center [320, 144] width 21 height 21
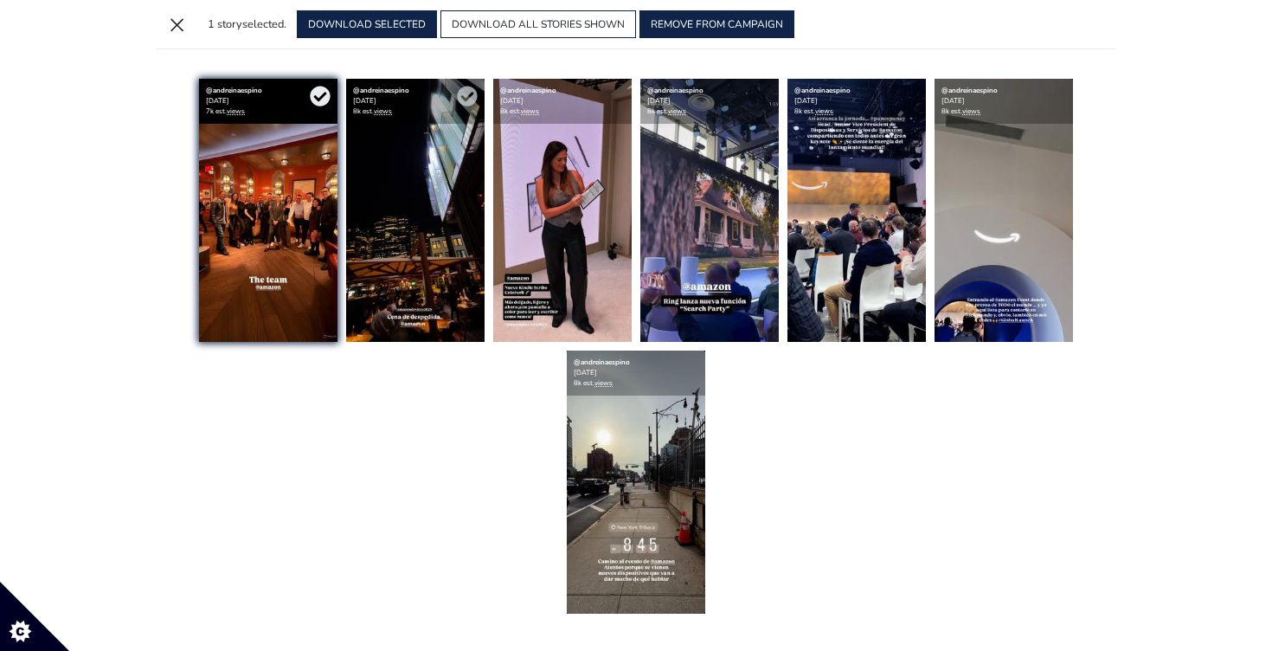
click at [473, 106] on div "@andreinaespino [DATE] 8k est. views" at bounding box center [415, 101] width 138 height 45
click at [472, 103] on icon at bounding box center [467, 97] width 20 height 20
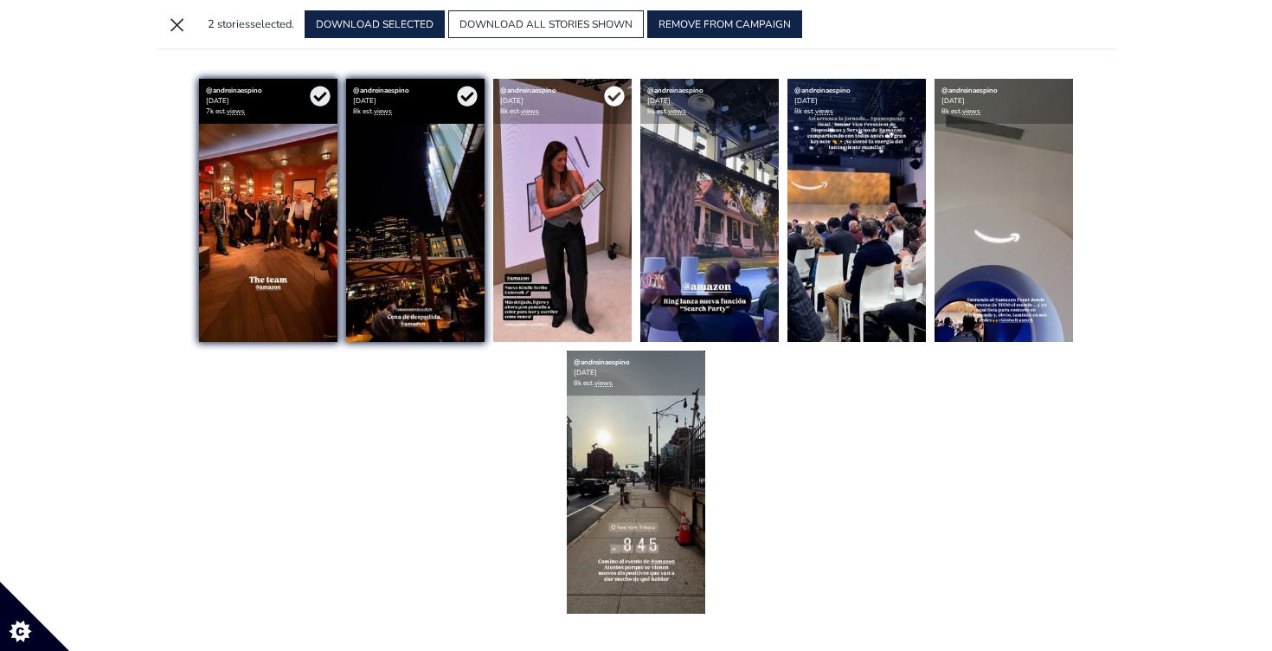
click at [618, 96] on icon at bounding box center [614, 97] width 20 height 20
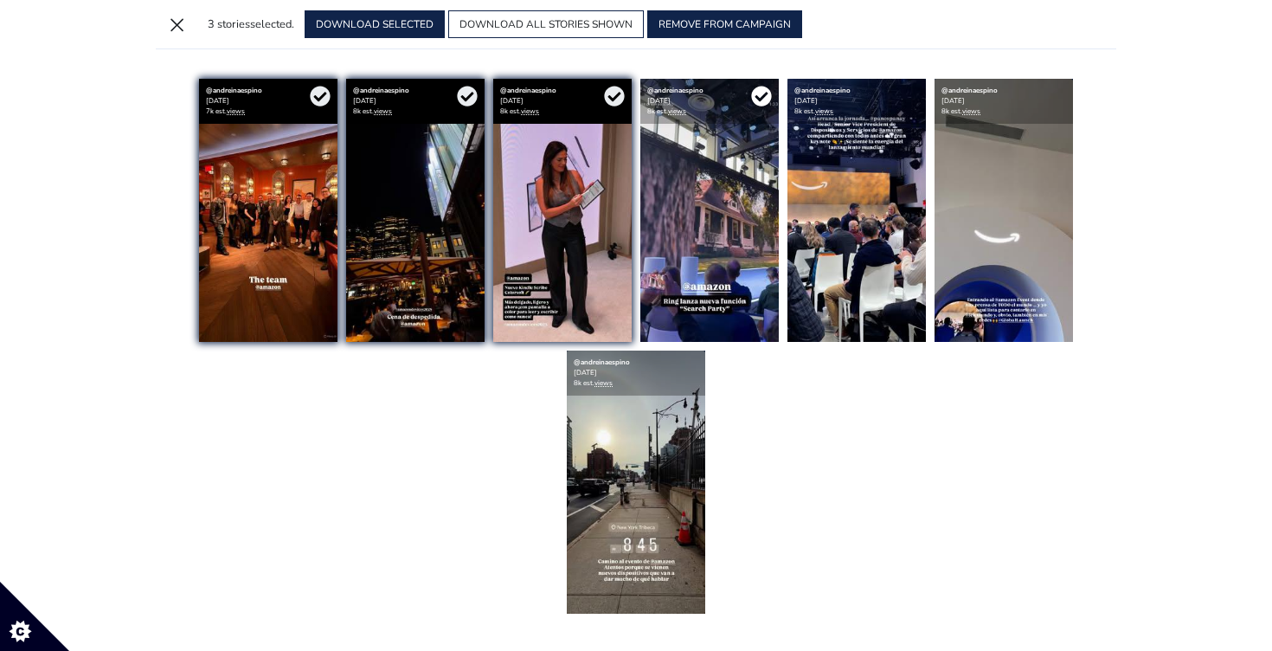
click at [762, 102] on icon at bounding box center [761, 97] width 20 height 20
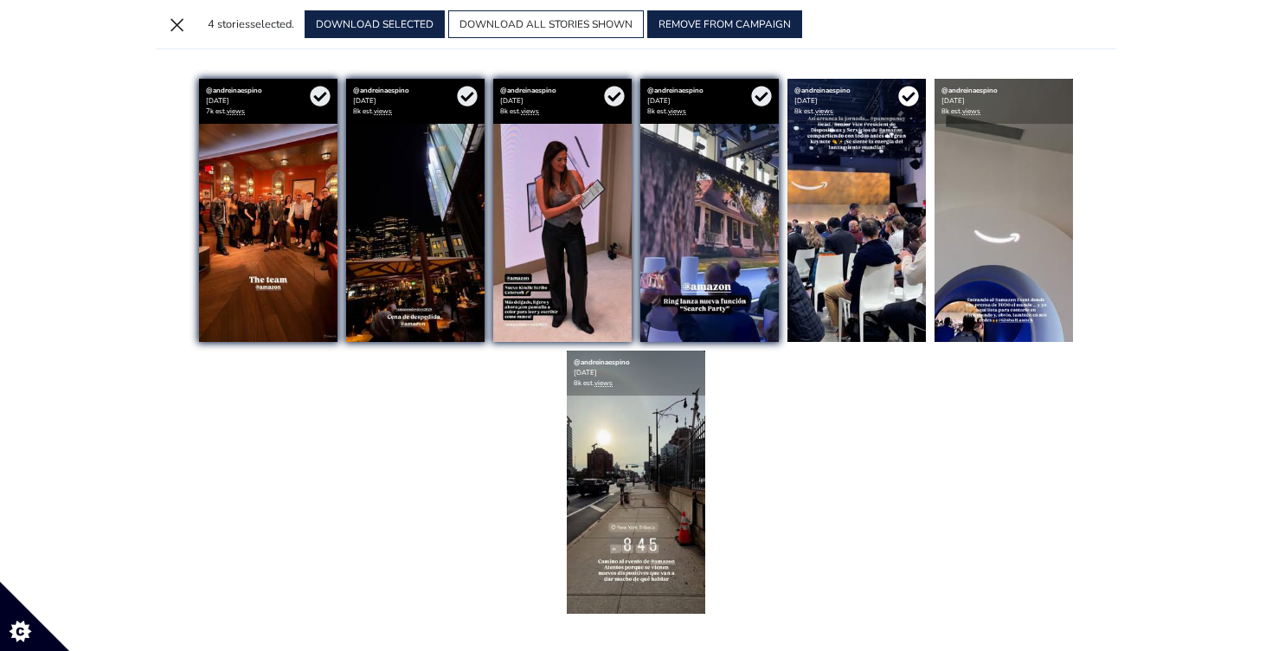
click at [909, 92] on icon at bounding box center [908, 97] width 20 height 20
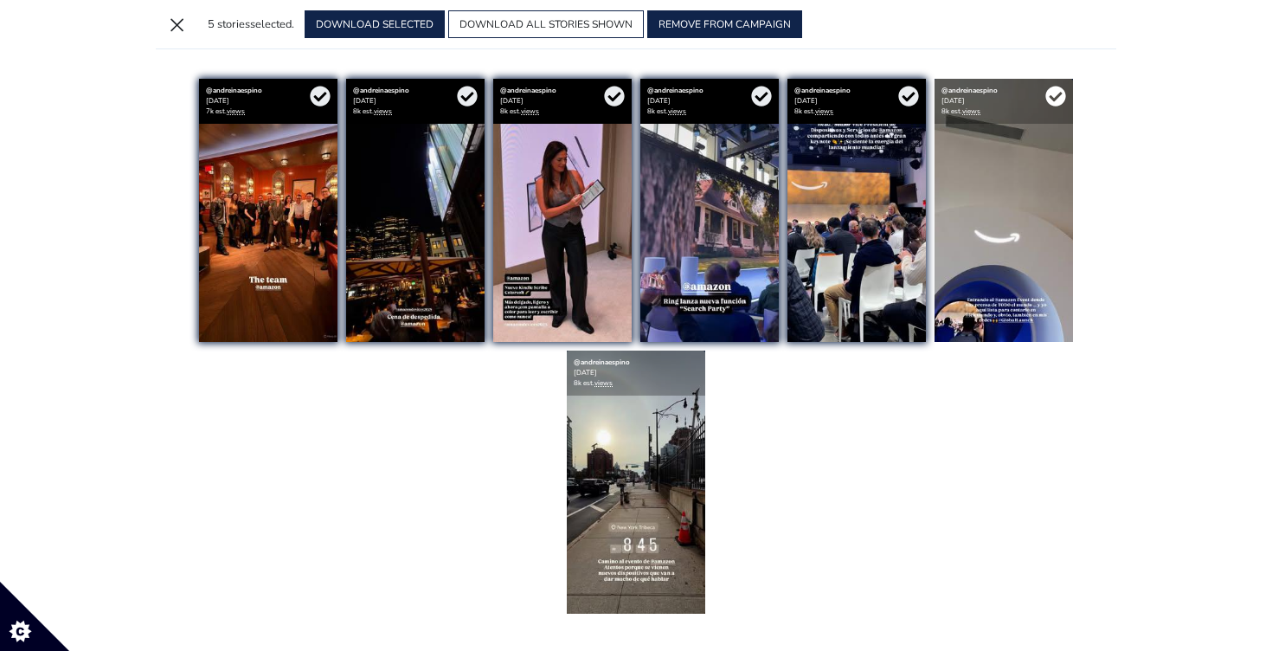
click at [1058, 93] on icon at bounding box center [1055, 97] width 20 height 20
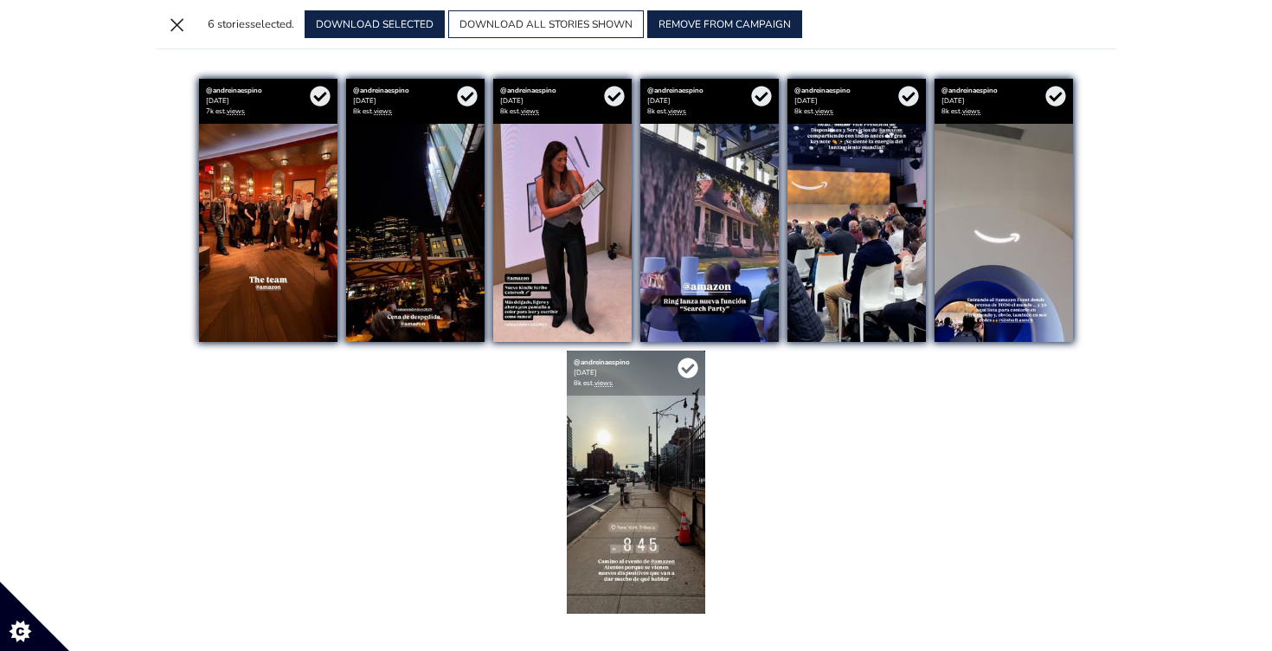
click at [691, 363] on icon at bounding box center [687, 368] width 20 height 20
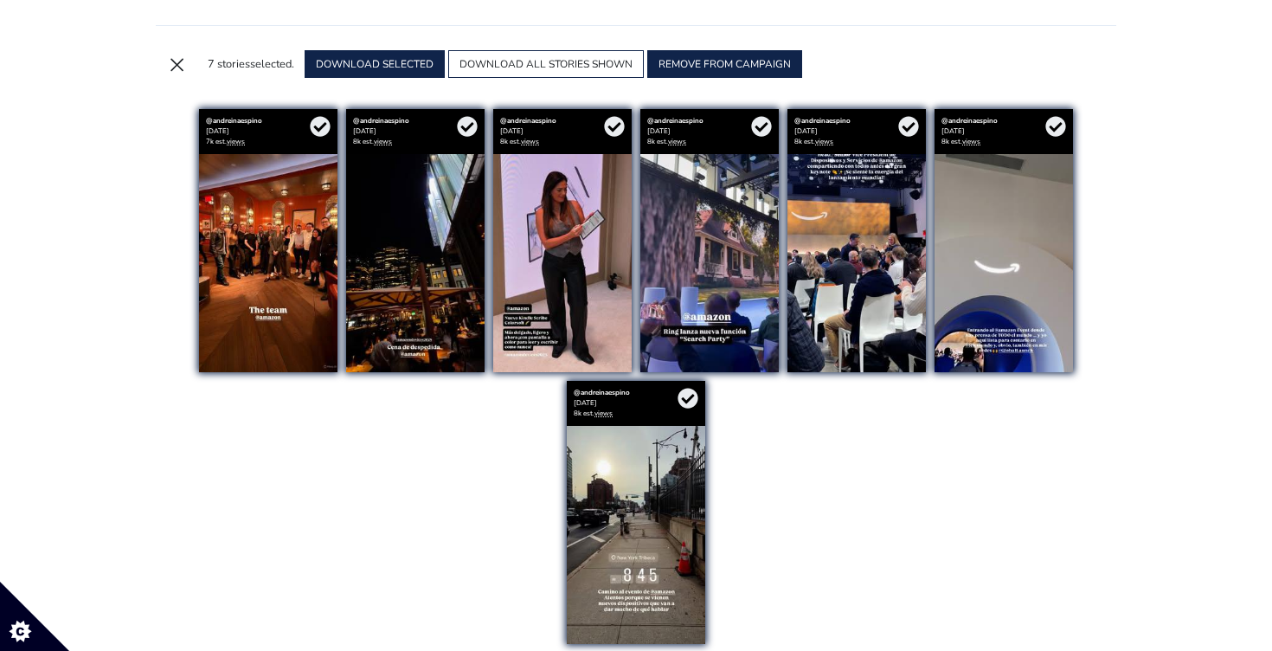
scroll to position [25, 0]
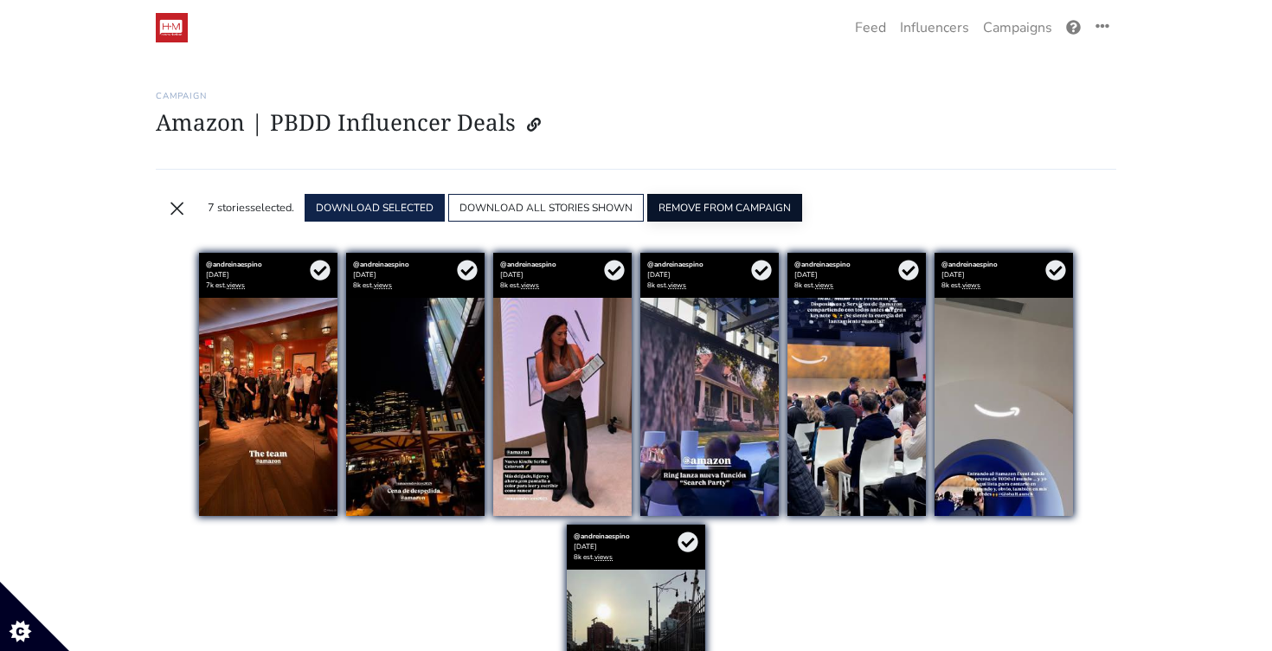
click at [762, 213] on button "REMOVE FROM CAMPAIGN" at bounding box center [724, 208] width 155 height 28
